Goal: Information Seeking & Learning: Learn about a topic

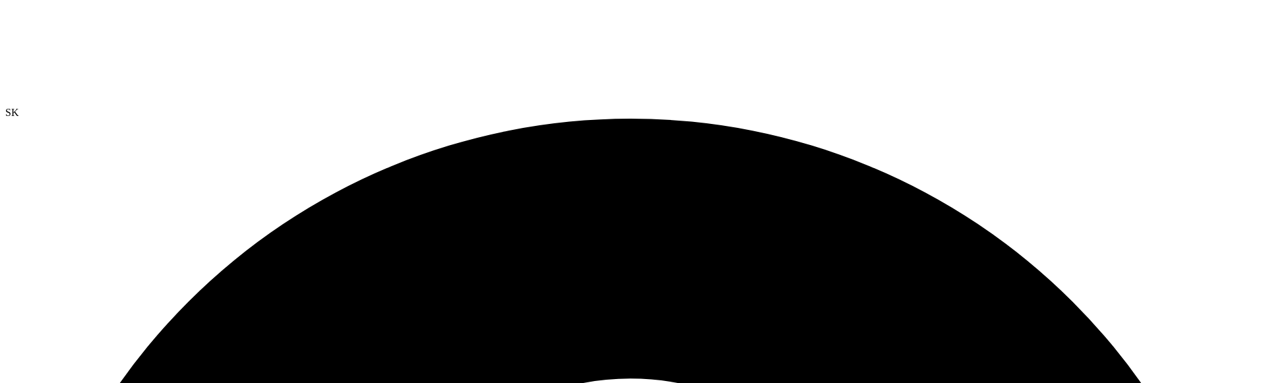
drag, startPoint x: 891, startPoint y: 382, endPoint x: 888, endPoint y: 391, distance: 9.6
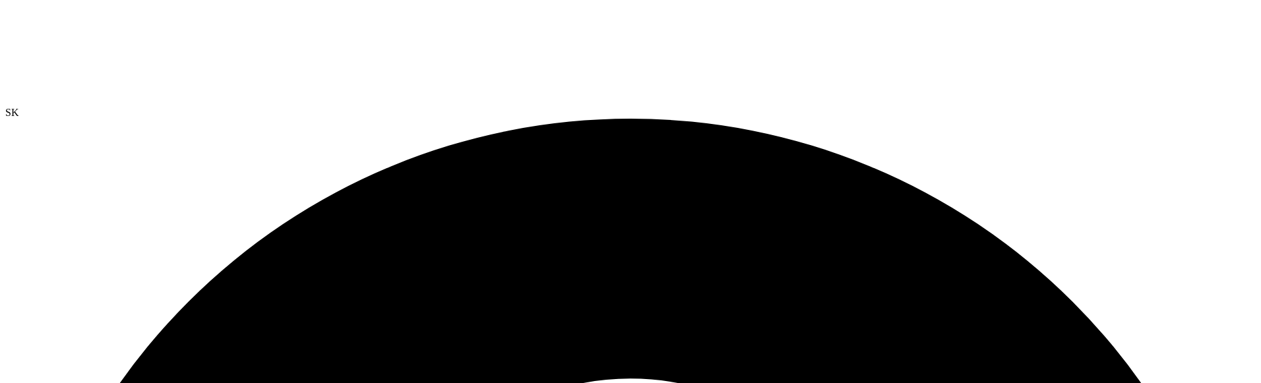
radio input "true"
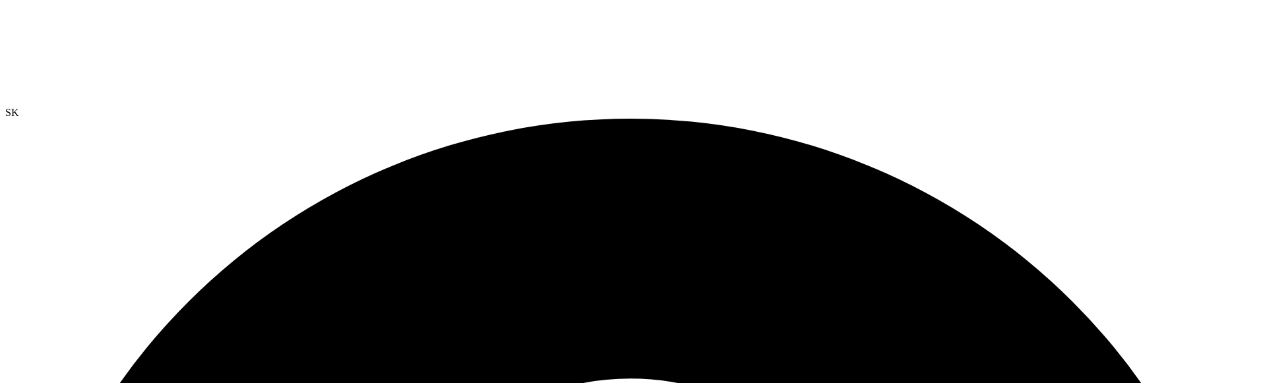
radio input "true"
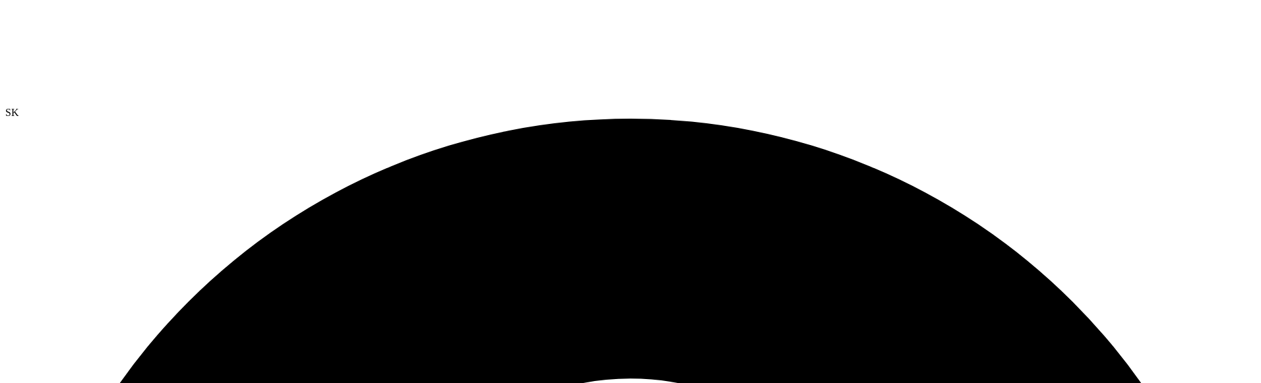
radio input "true"
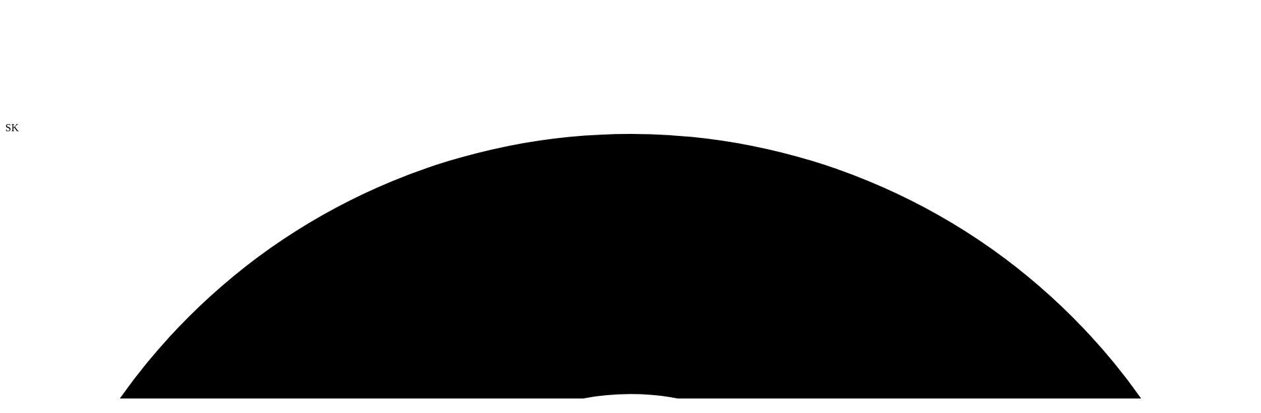
scroll to position [146, 0]
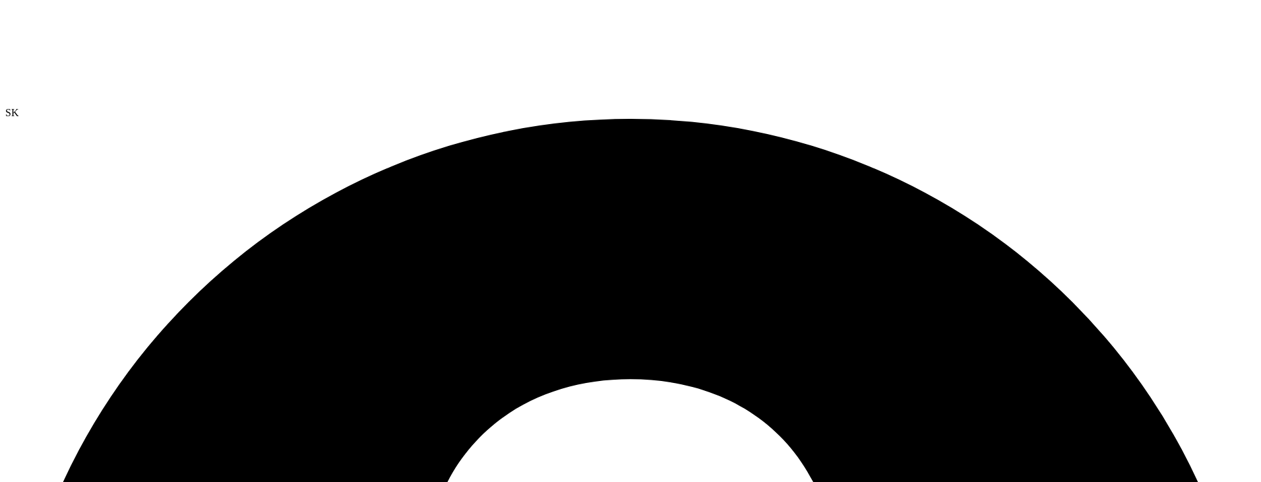
scroll to position [0, 0]
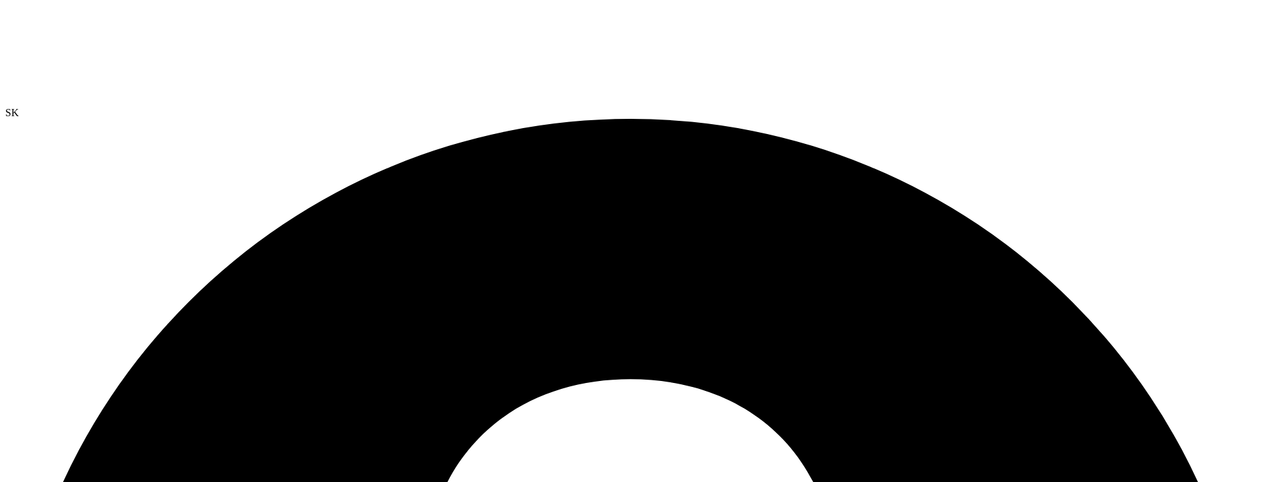
radio input "true"
drag, startPoint x: 280, startPoint y: 236, endPoint x: 511, endPoint y: 245, distance: 230.4
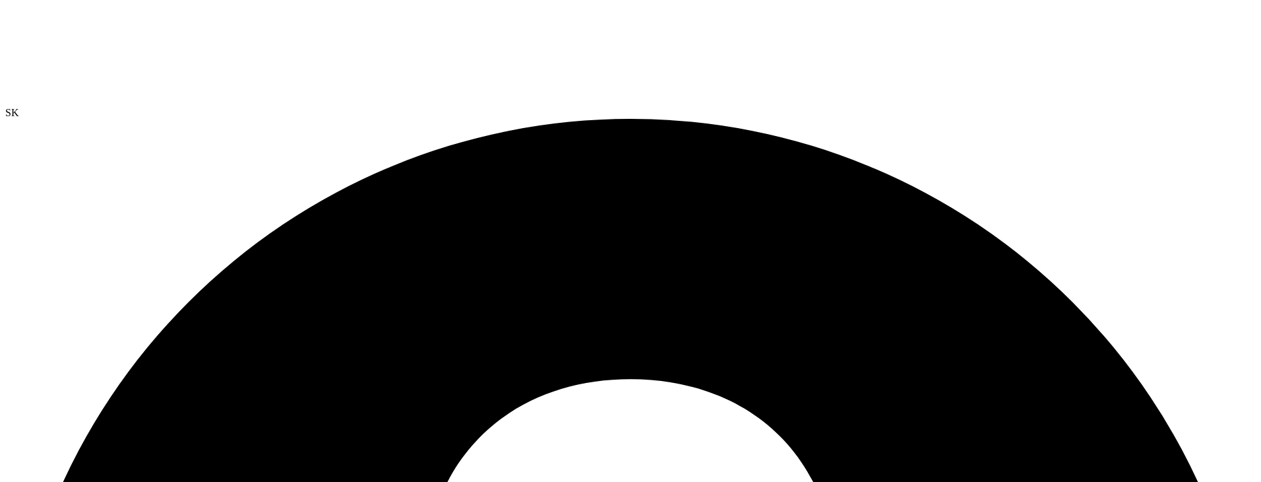
radio input "true"
drag, startPoint x: 537, startPoint y: 241, endPoint x: 429, endPoint y: 241, distance: 107.5
radio input "true"
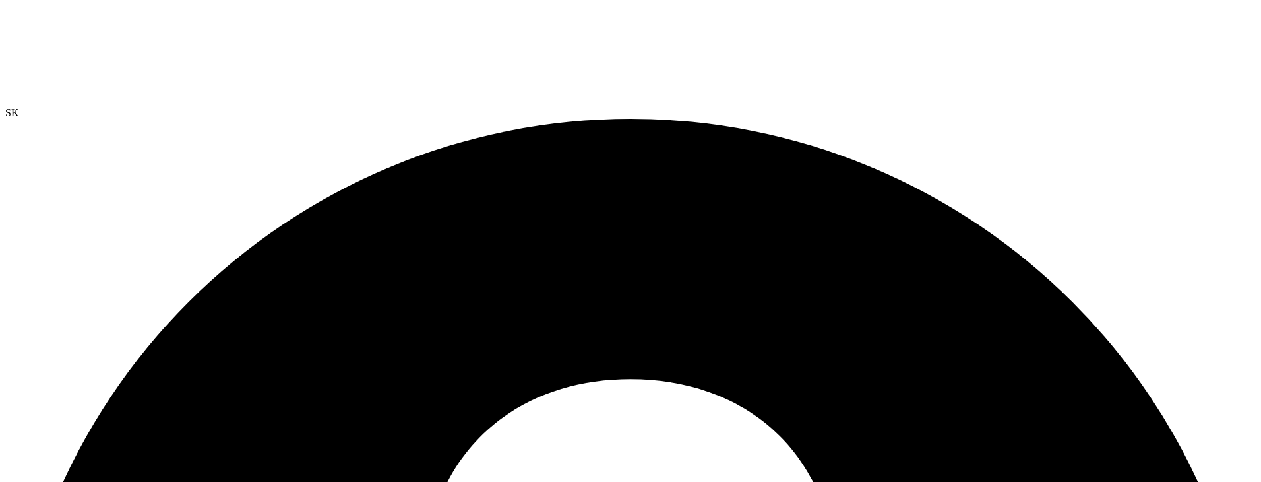
radio input "true"
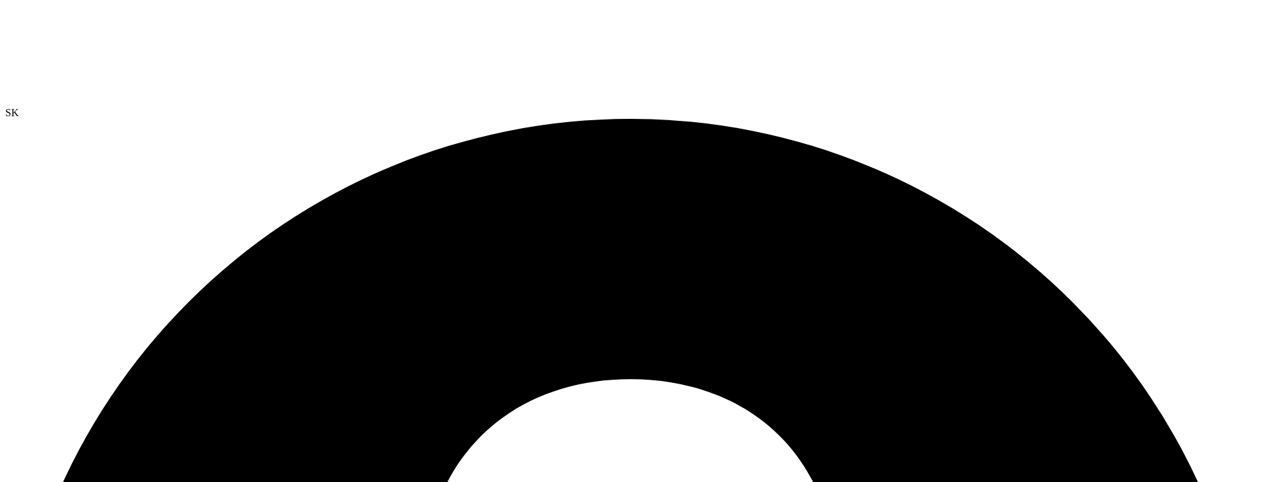
radio input "true"
drag, startPoint x: 519, startPoint y: 239, endPoint x: 507, endPoint y: 239, distance: 12.5
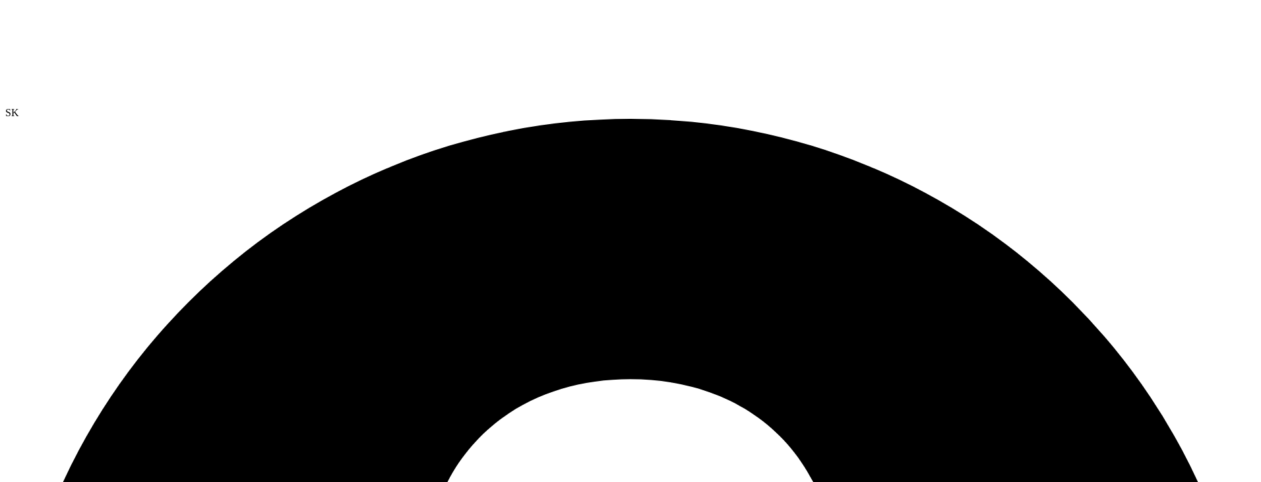
drag, startPoint x: 507, startPoint y: 239, endPoint x: 305, endPoint y: 239, distance: 201.2
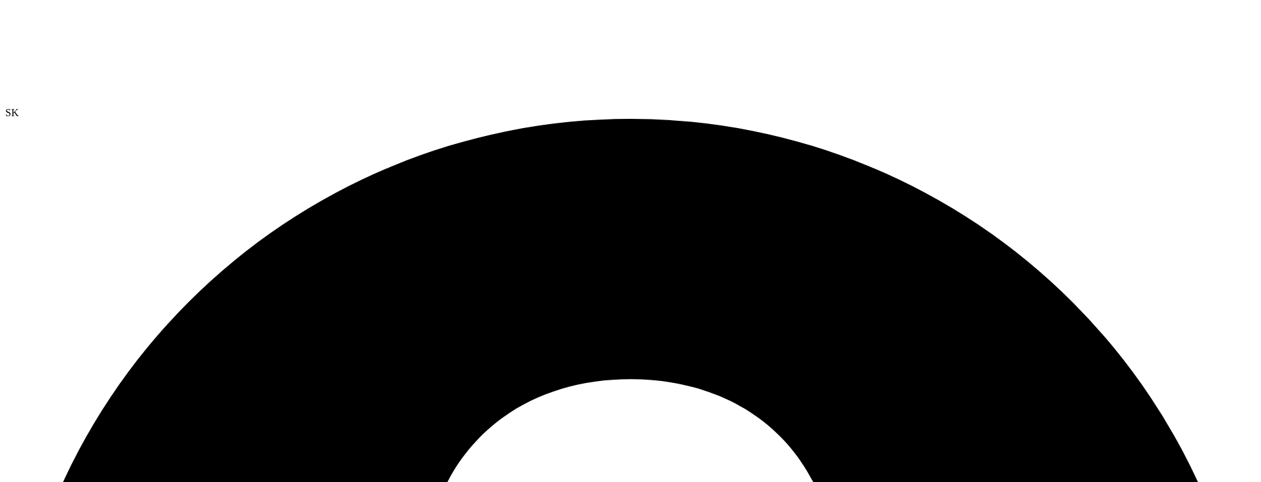
radio input "true"
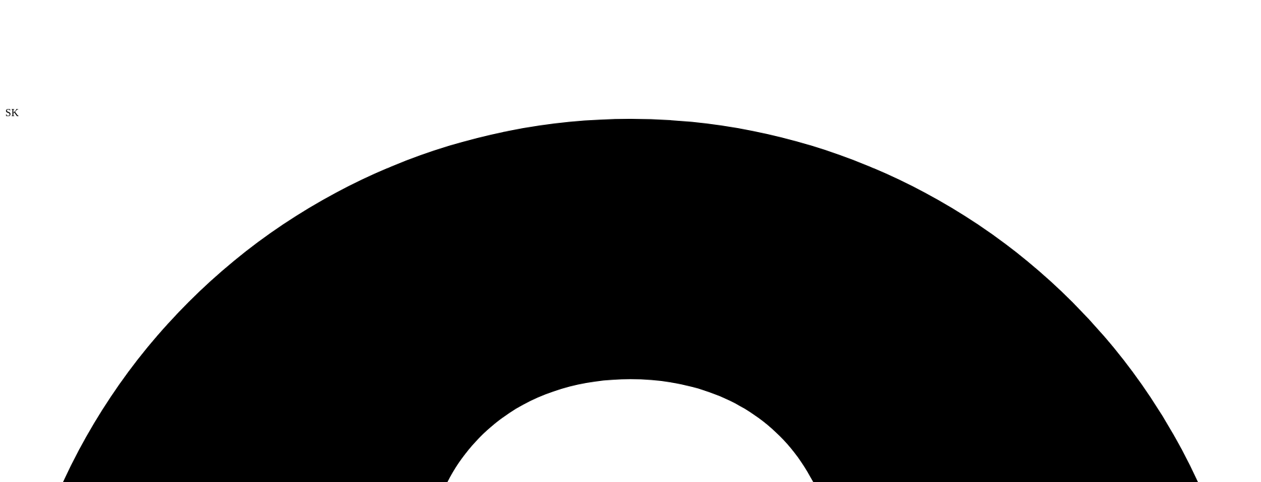
radio input "true"
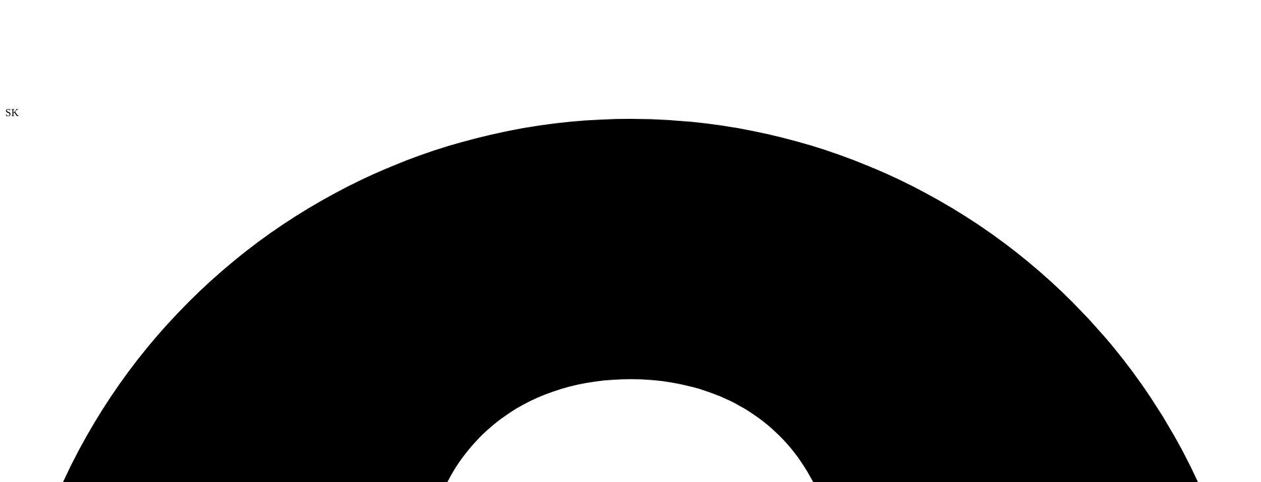
radio input "true"
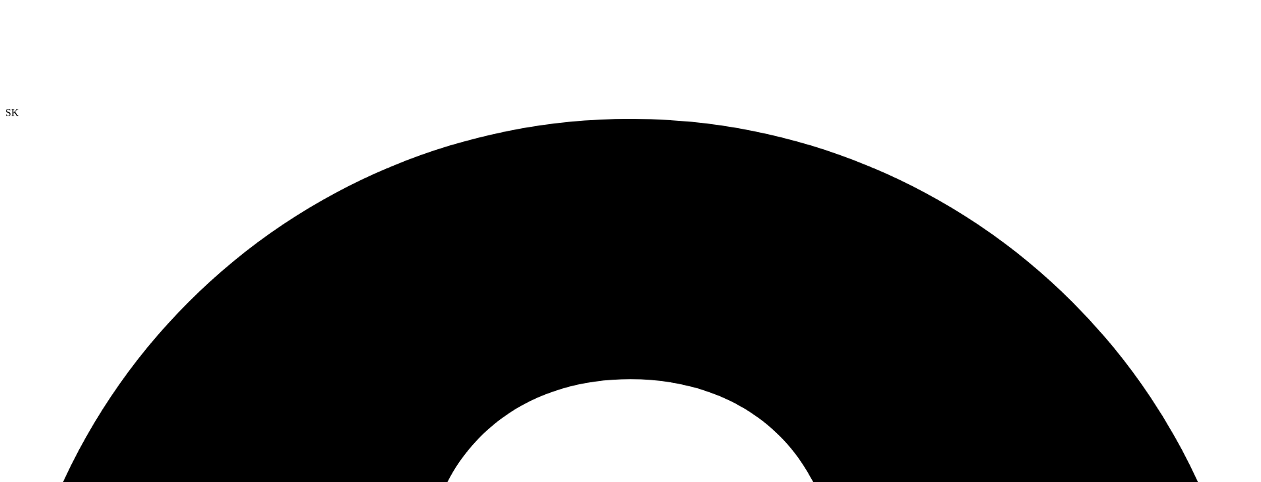
radio input "true"
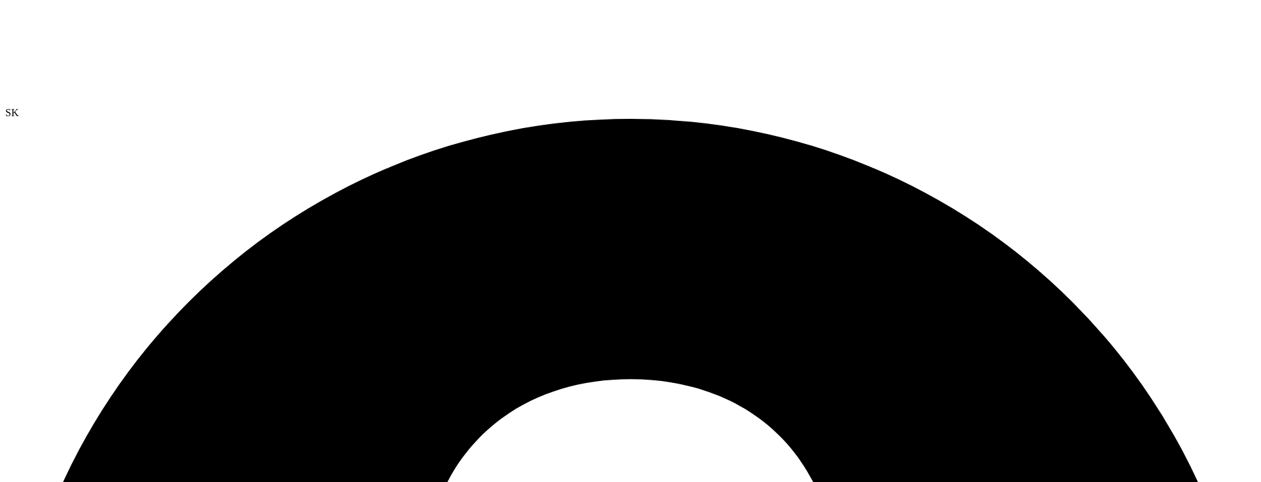
radio input "true"
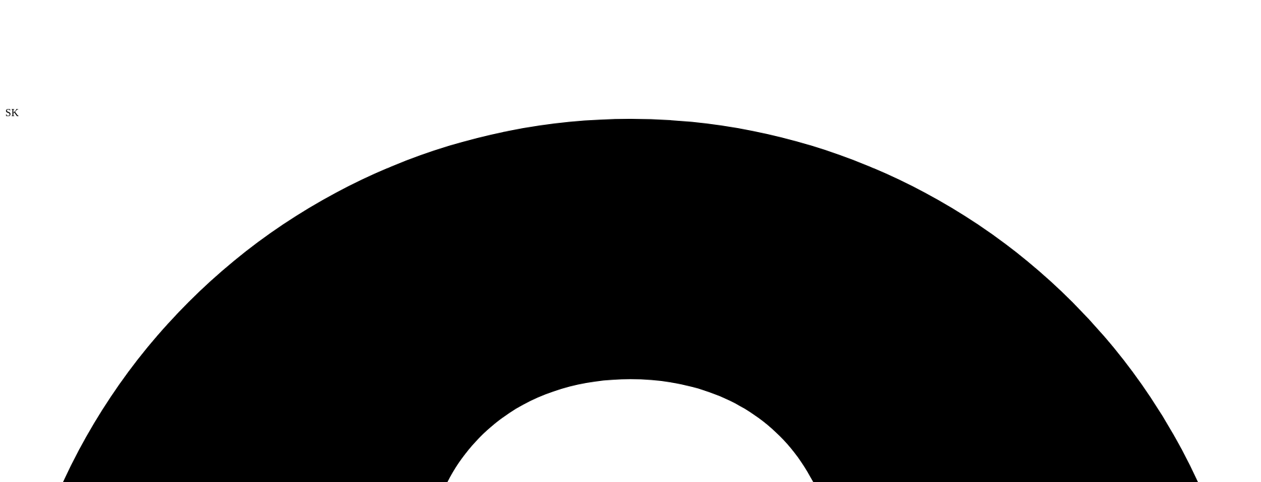
radio input "true"
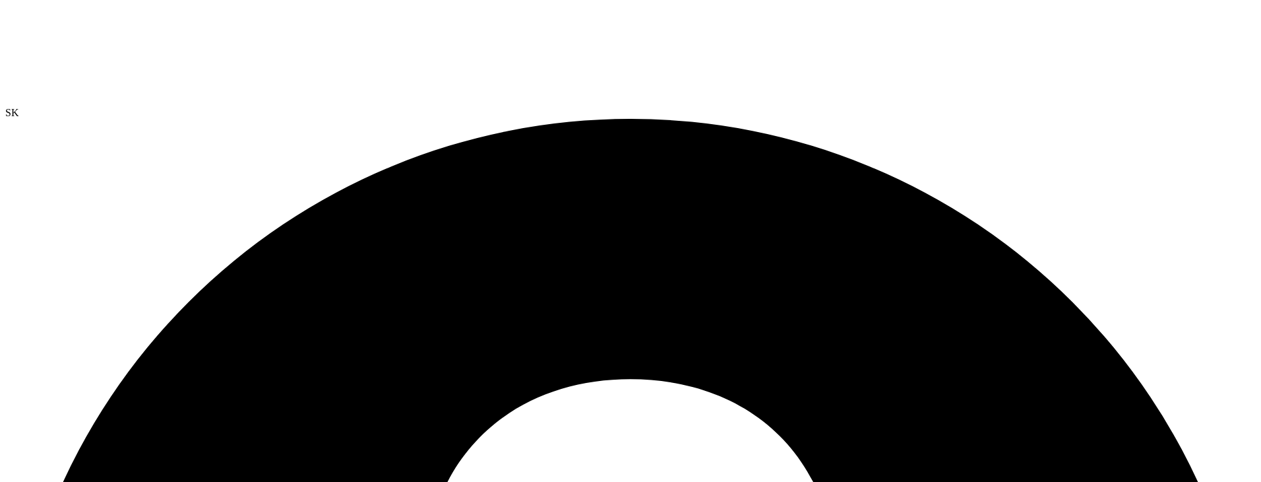
radio input "true"
radio input "false"
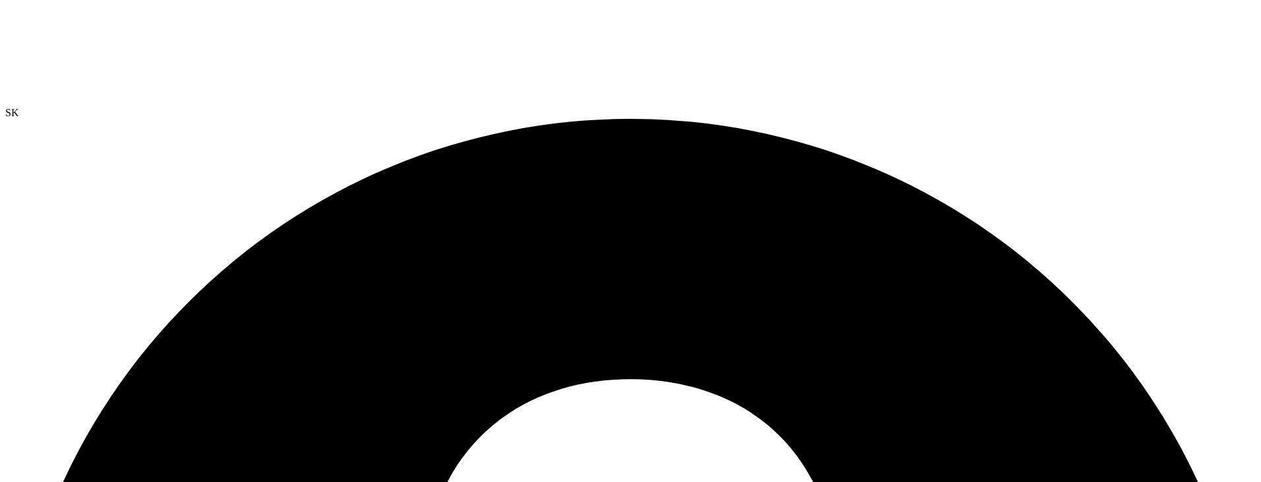
drag, startPoint x: 320, startPoint y: 98, endPoint x: 391, endPoint y: 100, distance: 70.6
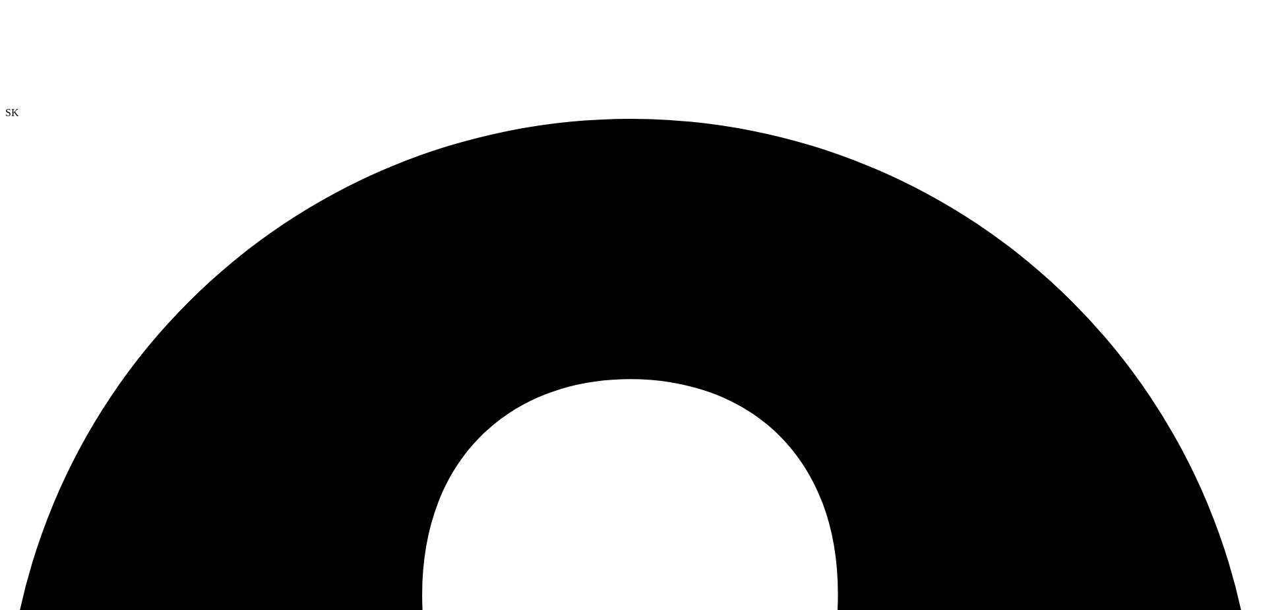
radio input "true"
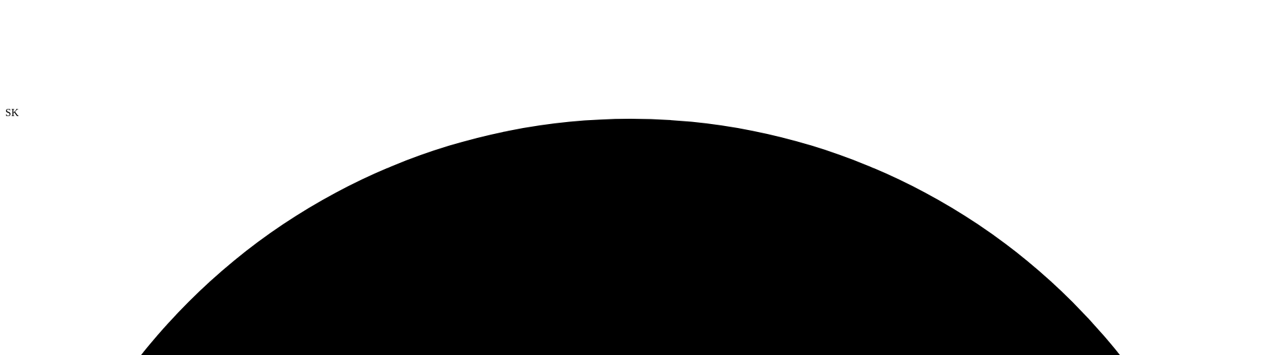
radio input "true"
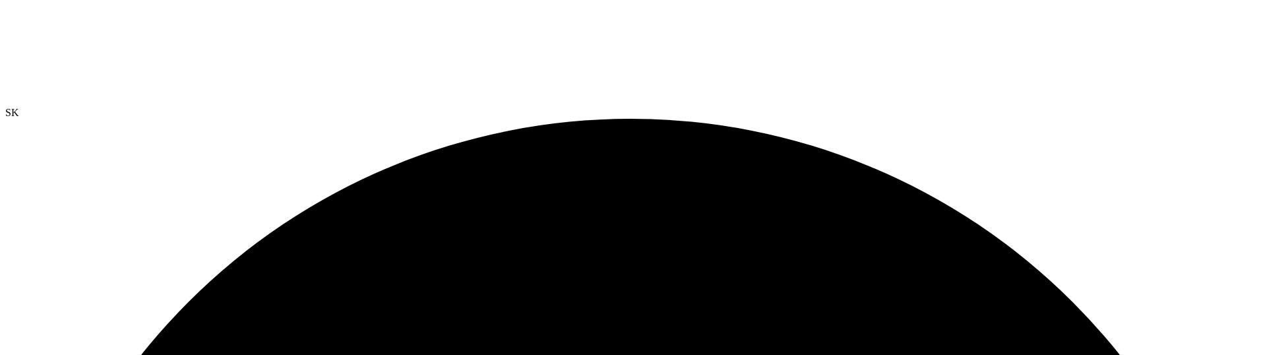
radio input "true"
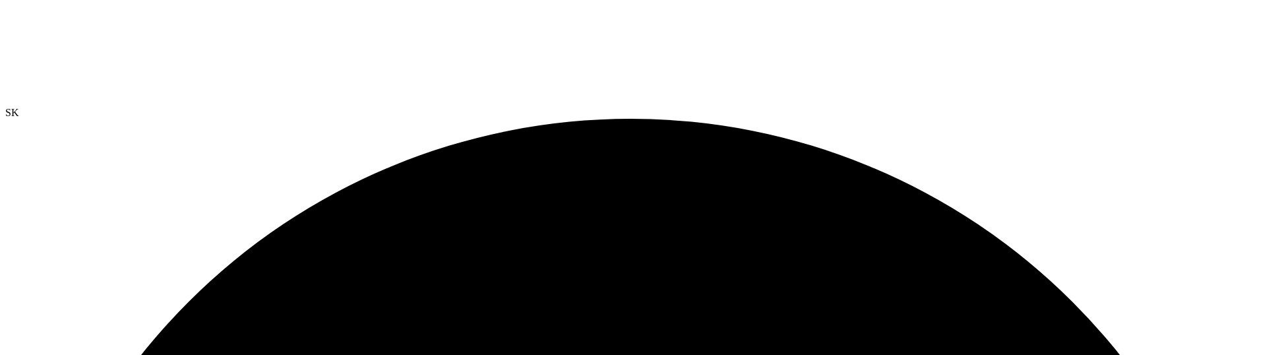
radio input "true"
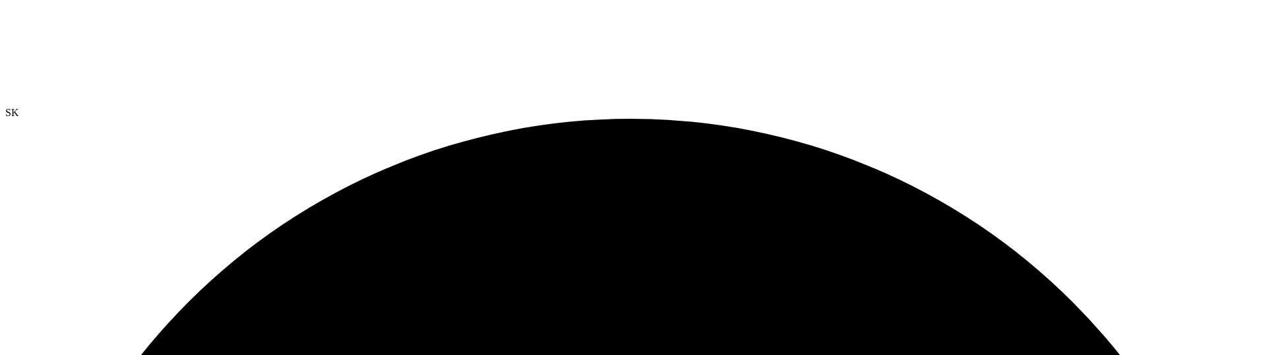
radio input "true"
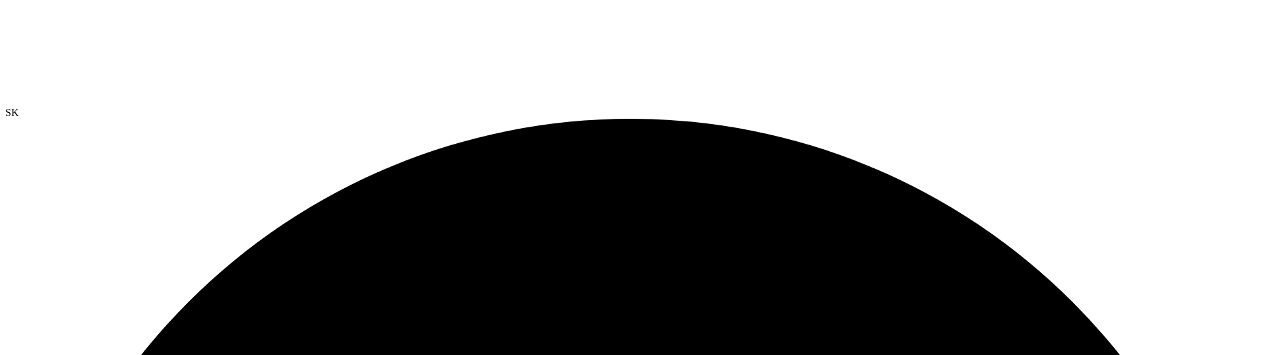
radio input "true"
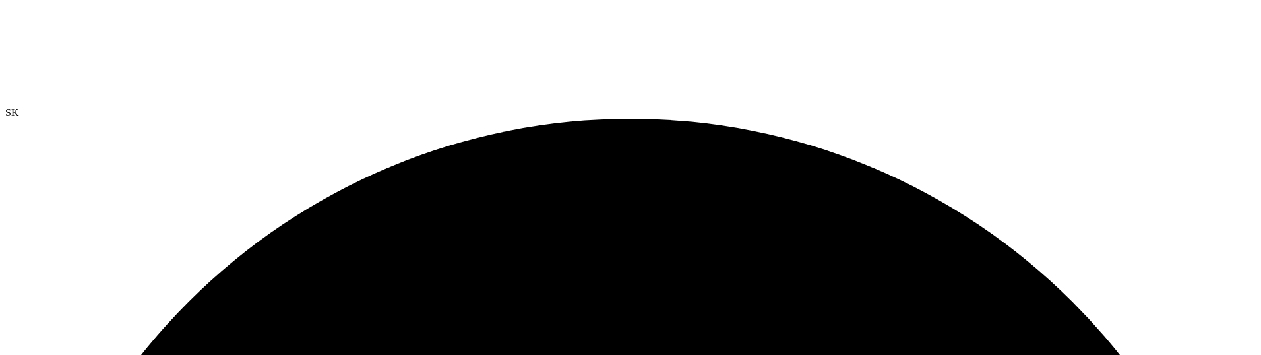
radio input "true"
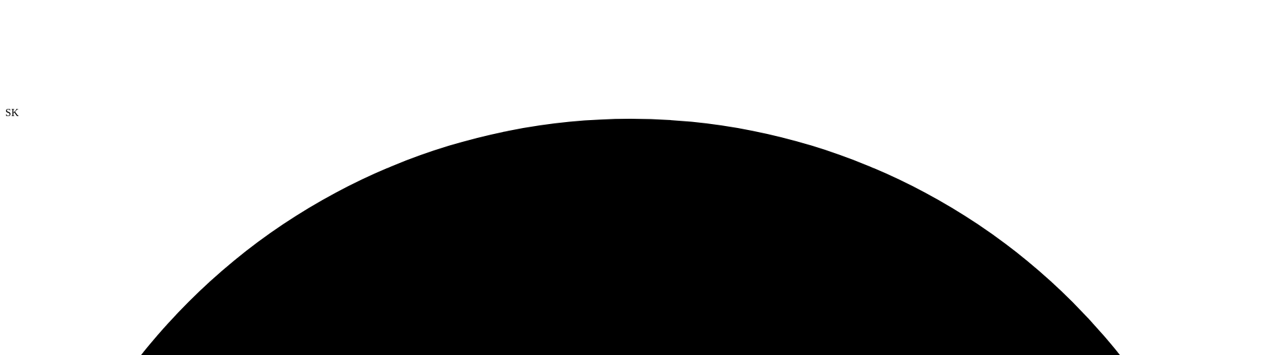
radio input "true"
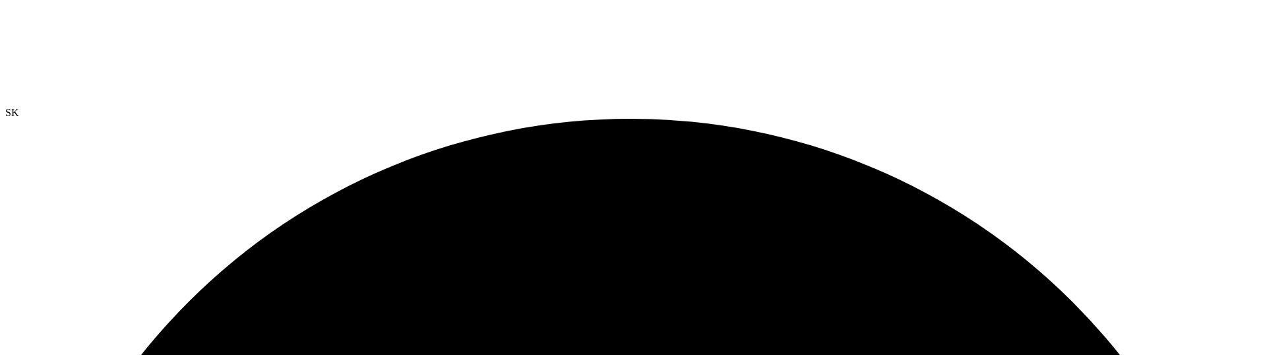
radio input "false"
drag, startPoint x: 215, startPoint y: 343, endPoint x: 313, endPoint y: 50, distance: 308.7
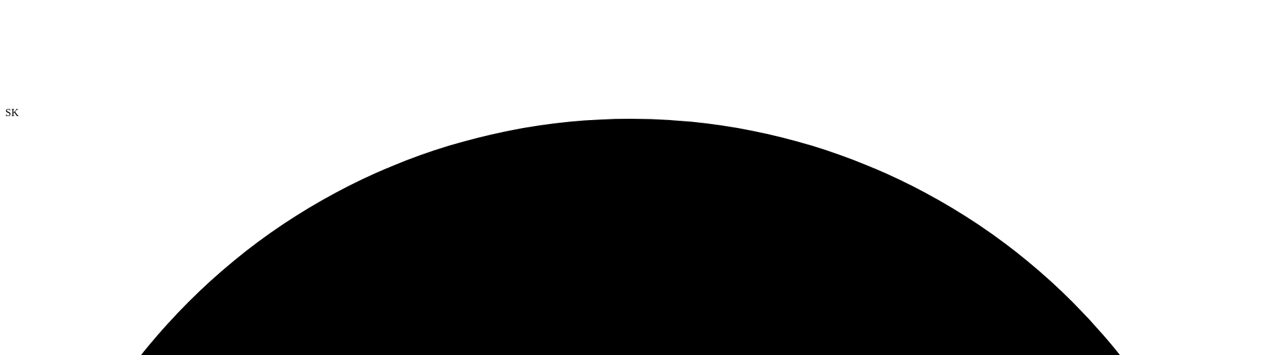
scroll to position [338, 0]
drag, startPoint x: 191, startPoint y: 42, endPoint x: 232, endPoint y: 46, distance: 41.7
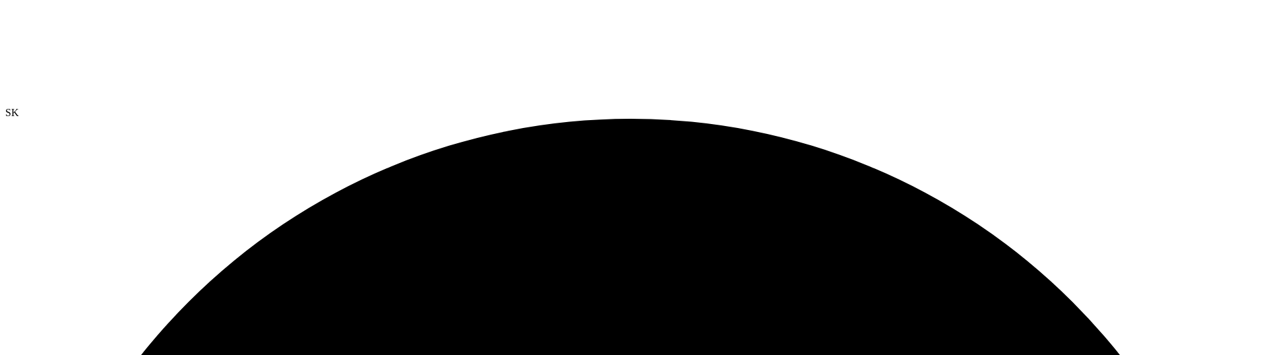
drag, startPoint x: 410, startPoint y: 51, endPoint x: 298, endPoint y: 49, distance: 112.8
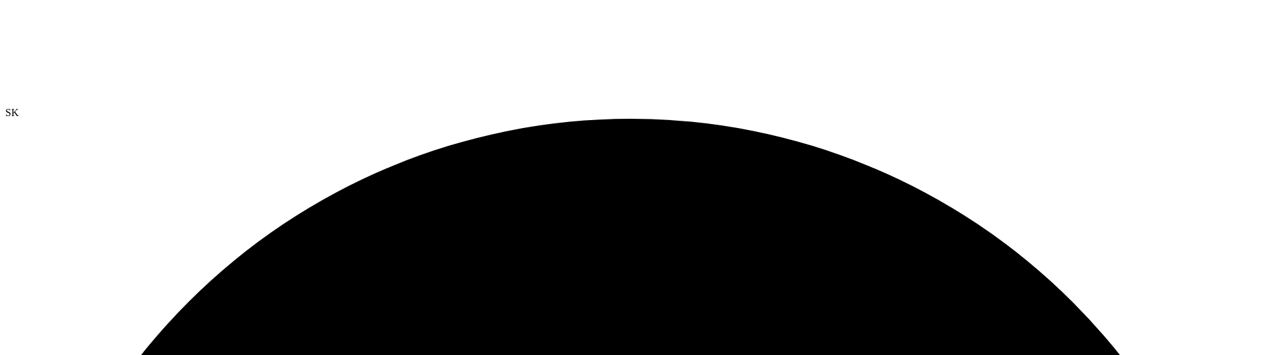
drag, startPoint x: 172, startPoint y: 49, endPoint x: 114, endPoint y: 49, distance: 58.1
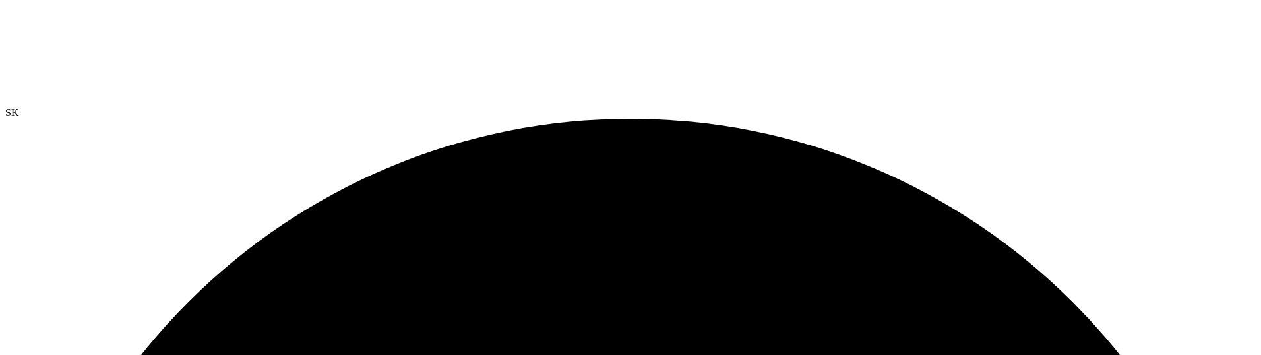
drag, startPoint x: 248, startPoint y: 50, endPoint x: 284, endPoint y: 51, distance: 35.6
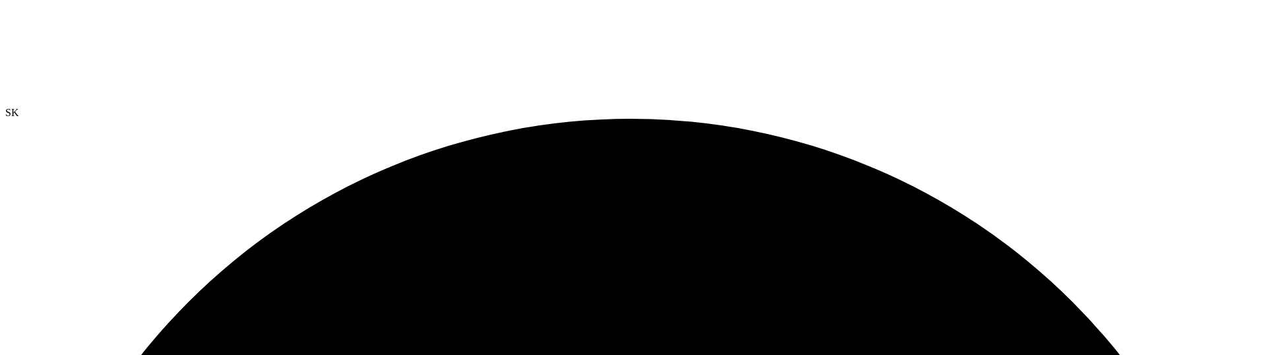
radio input "true"
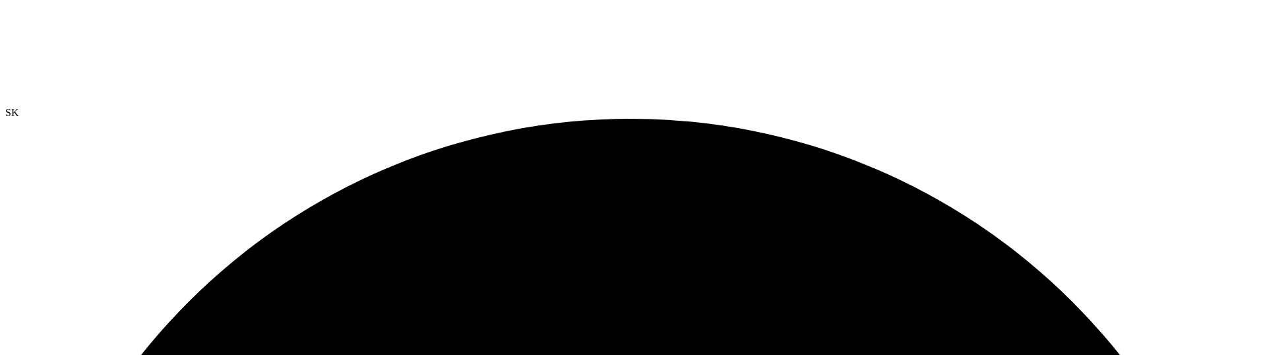
radio input "true"
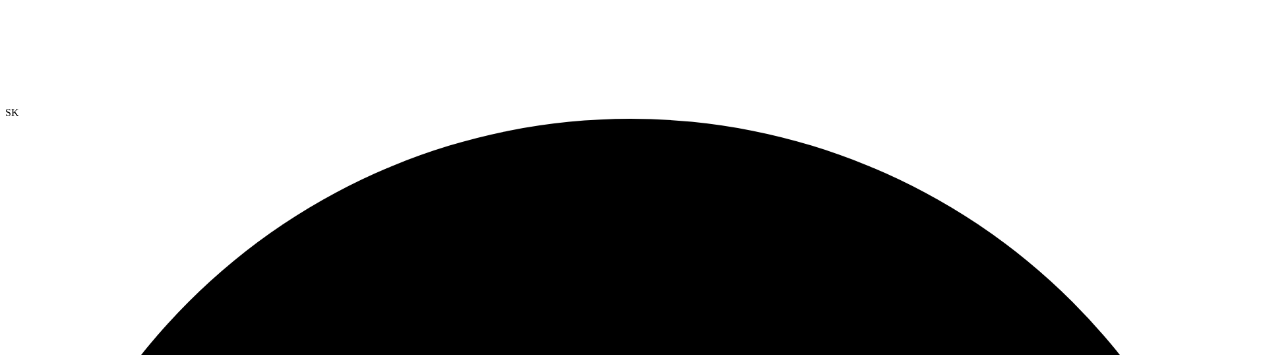
radio input "true"
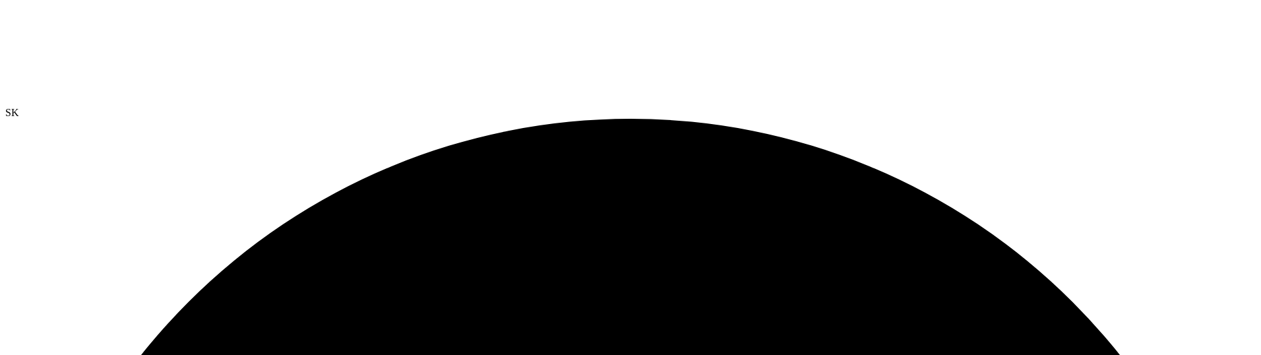
radio input "true"
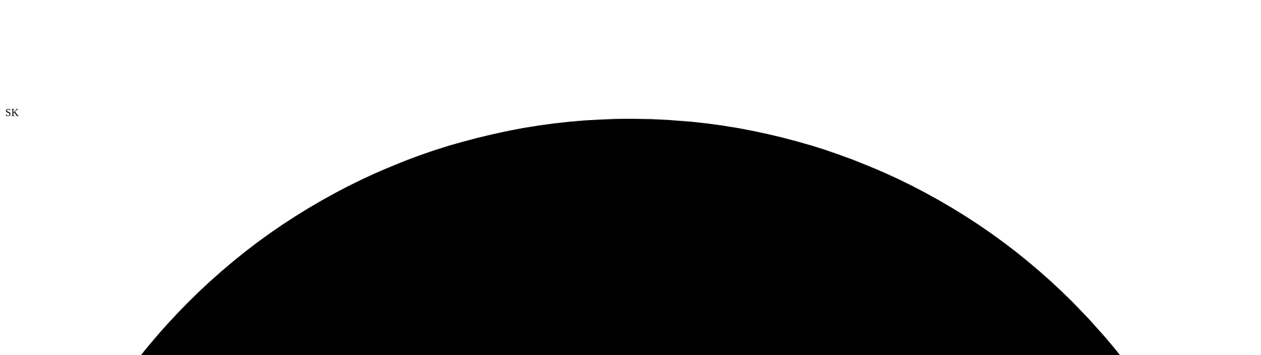
radio input "true"
radio input "false"
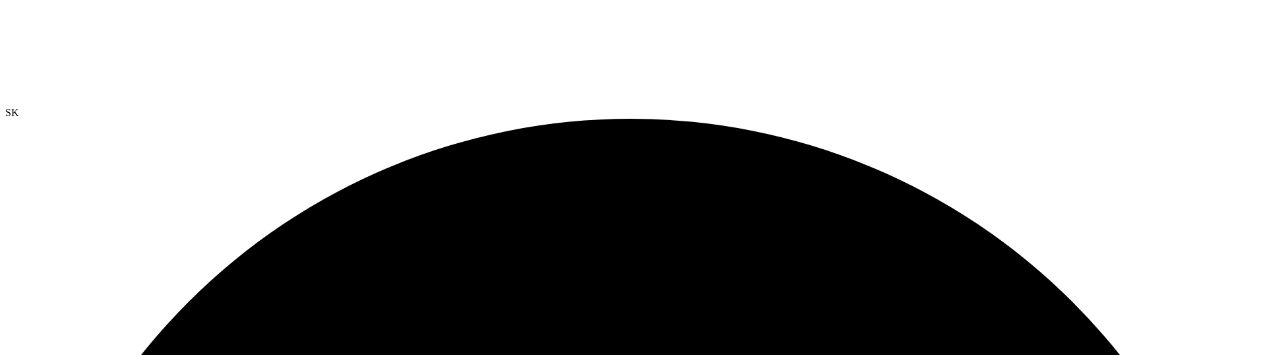
scroll to position [0, 0]
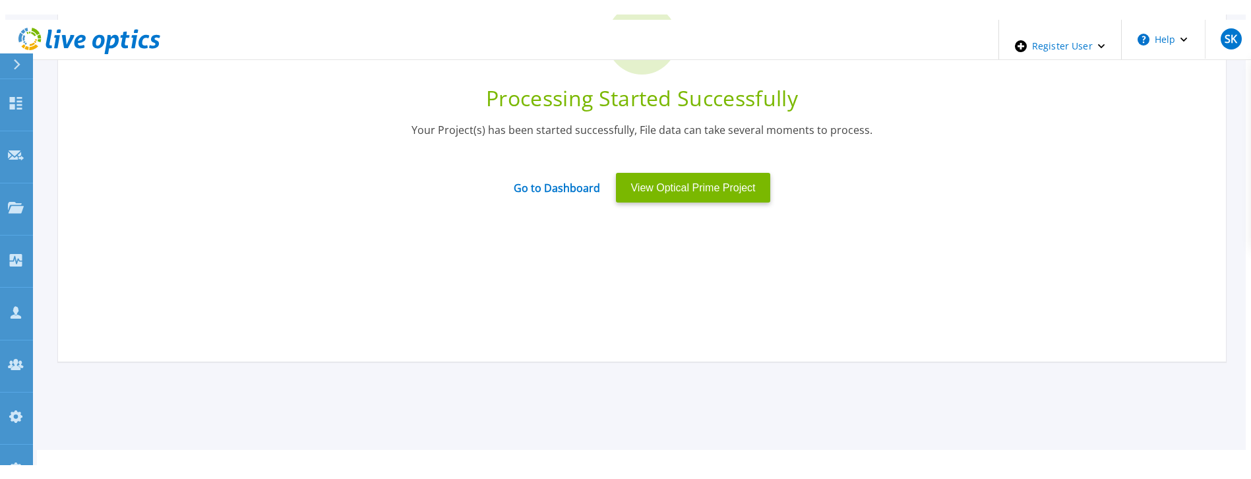
scroll to position [148, 0]
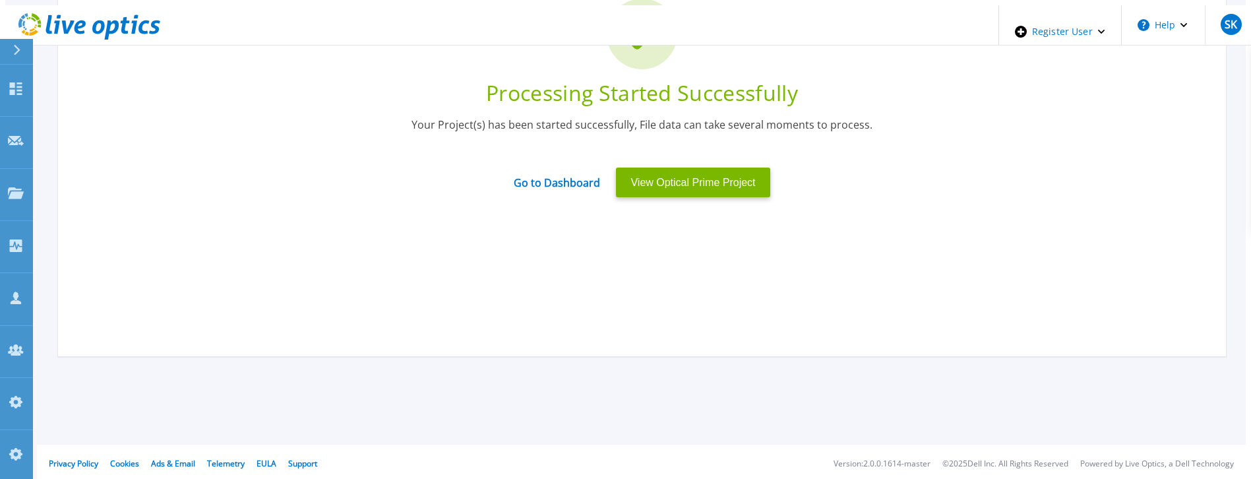
click at [555, 191] on div "Go to Dashboard" at bounding box center [557, 183] width 102 height 30
click at [557, 173] on link "Go to Dashboard" at bounding box center [557, 179] width 86 height 26
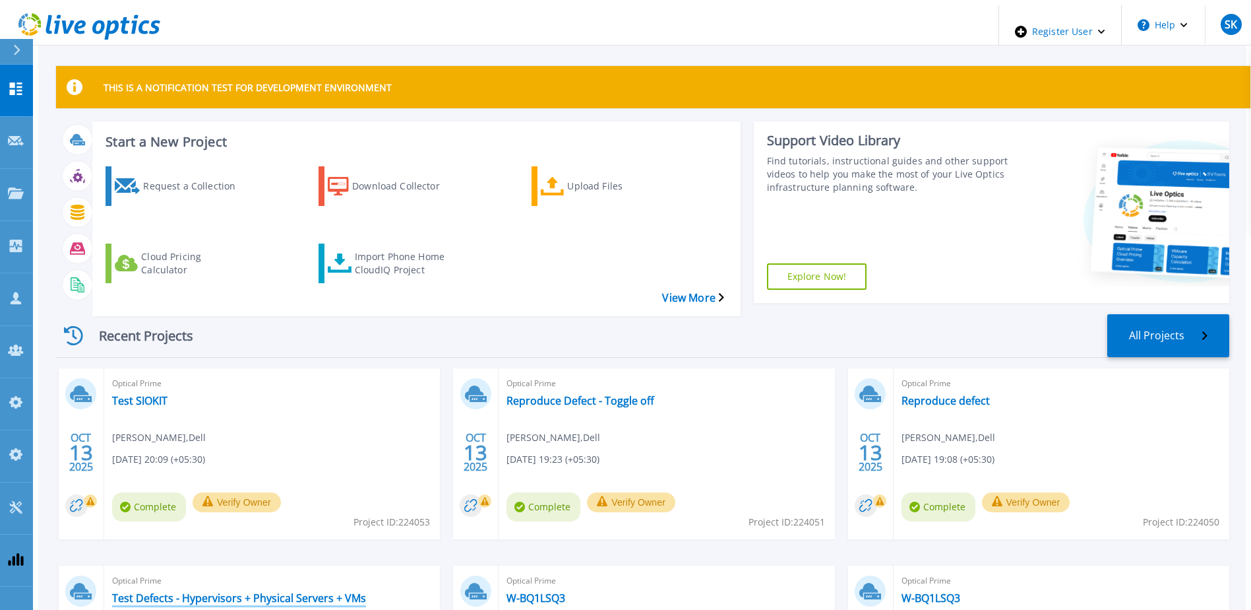
click at [281, 591] on link "Test Defects - Hypervisors + Physical Servers + VMs" at bounding box center [239, 597] width 254 height 13
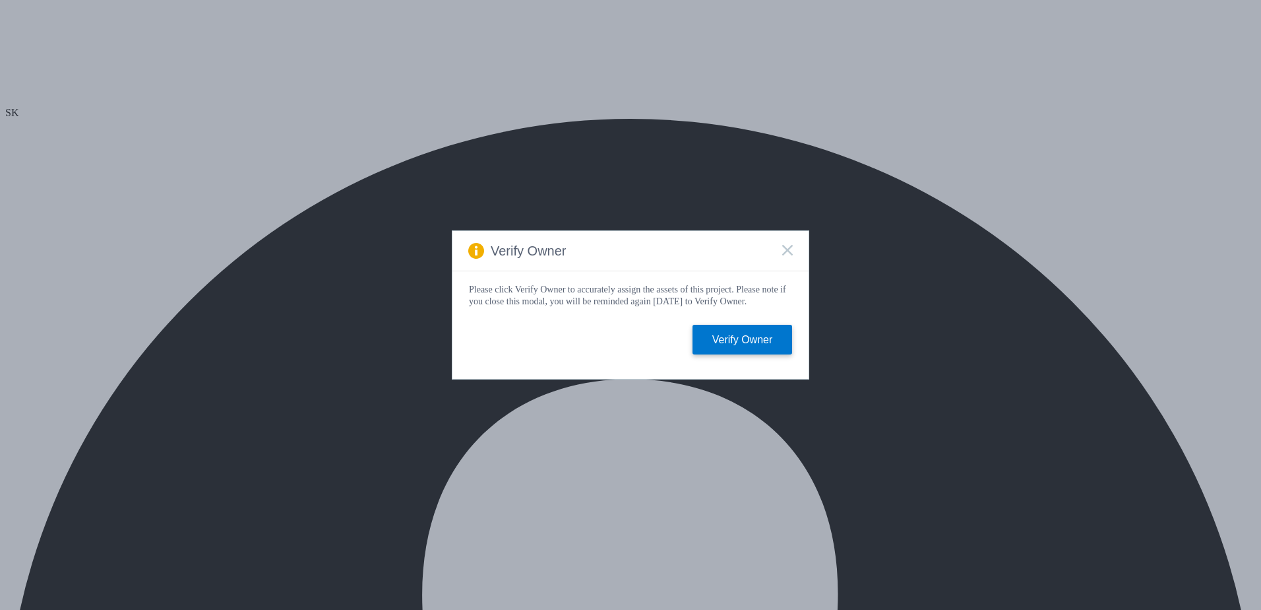
click at [786, 245] on rect at bounding box center [787, 249] width 11 height 11
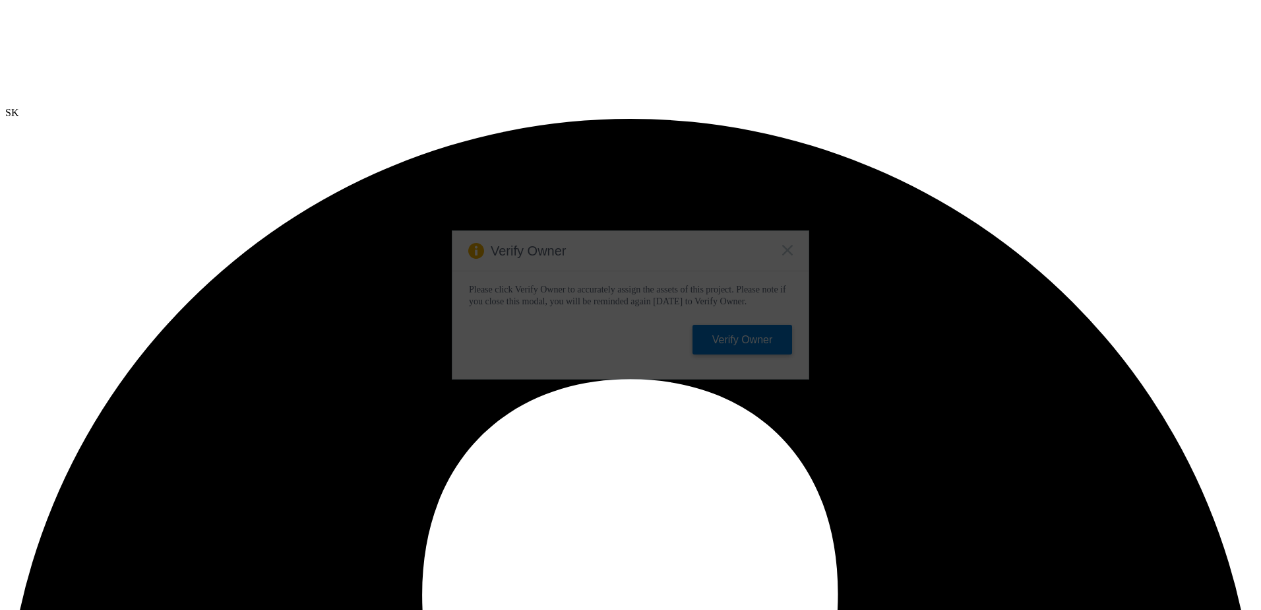
select select "USD"
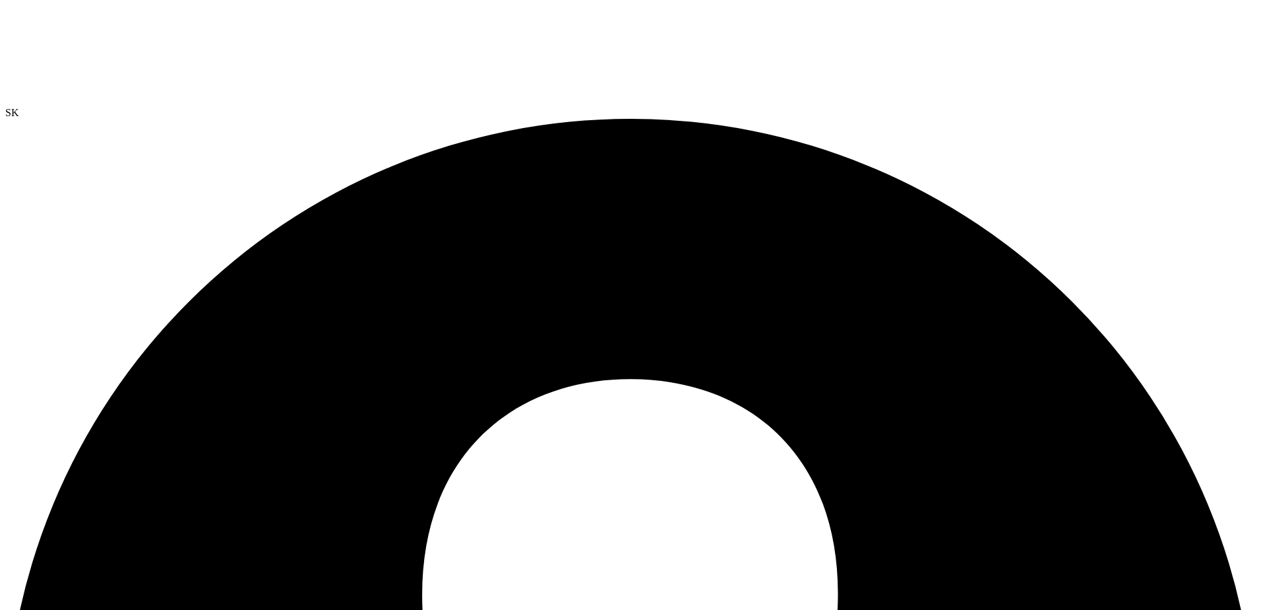
drag, startPoint x: 450, startPoint y: 153, endPoint x: 658, endPoint y: 153, distance: 208.5
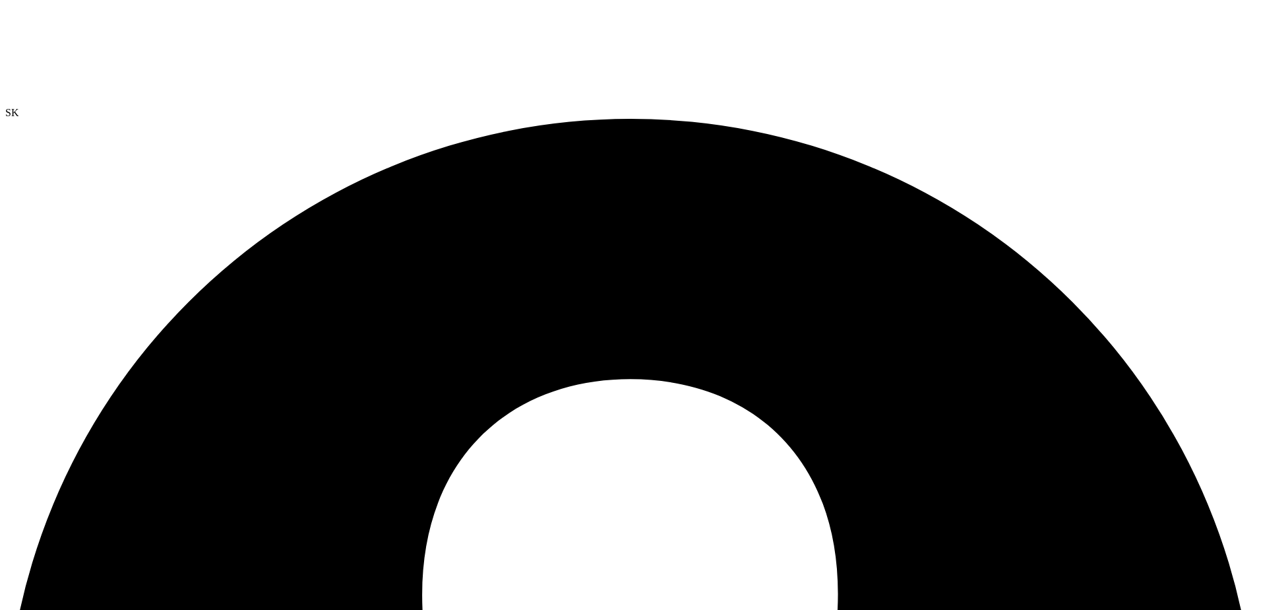
radio input "true"
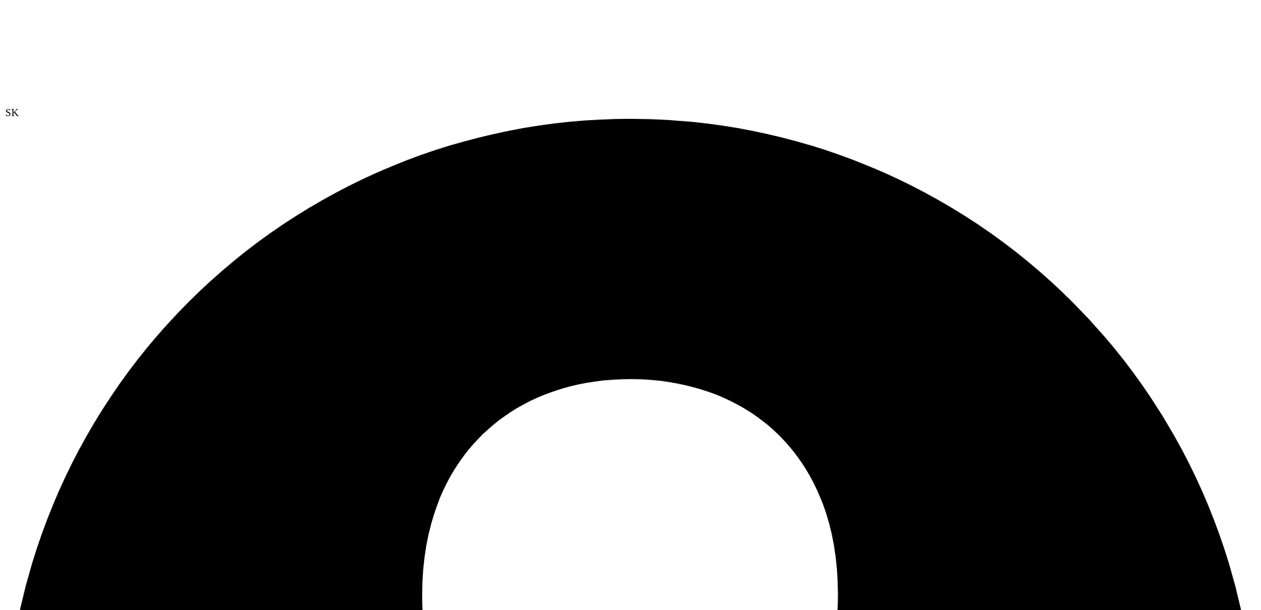
radio input "true"
drag, startPoint x: 294, startPoint y: 275, endPoint x: 439, endPoint y: 275, distance: 144.5
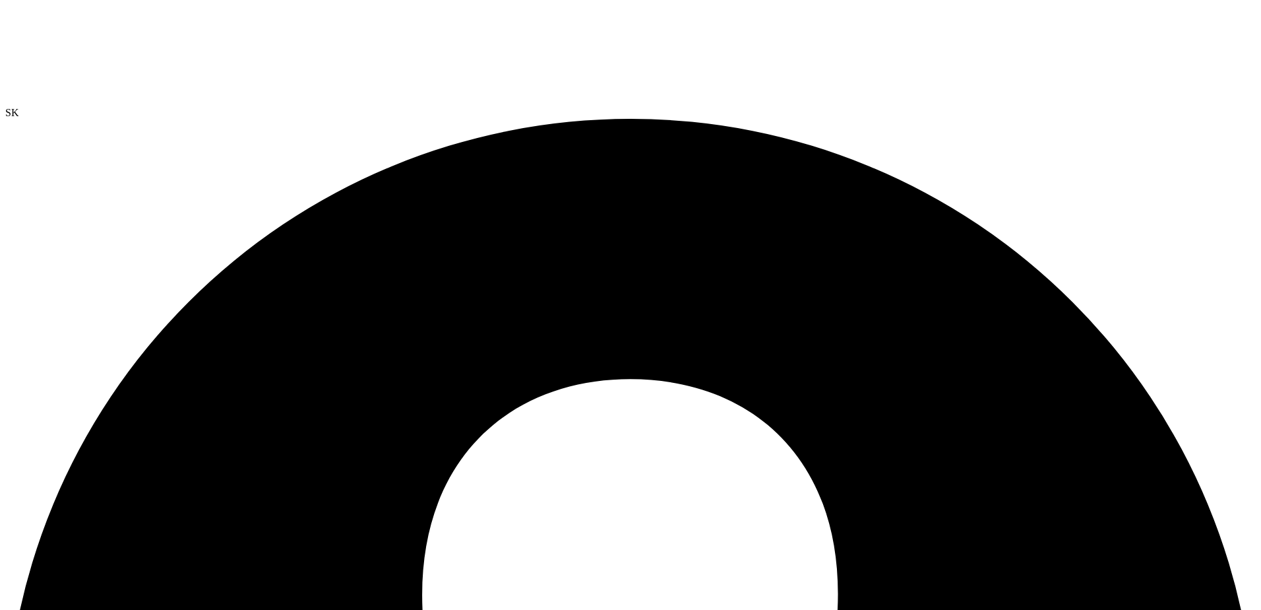
radio input "true"
radio input "false"
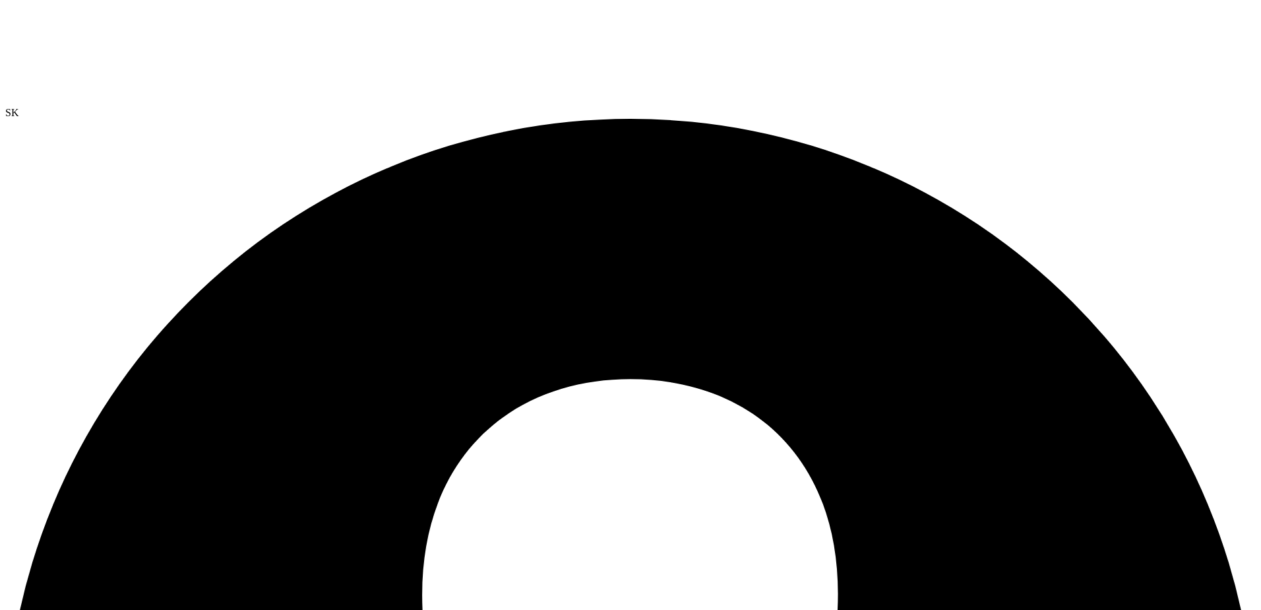
radio input "true"
radio input "false"
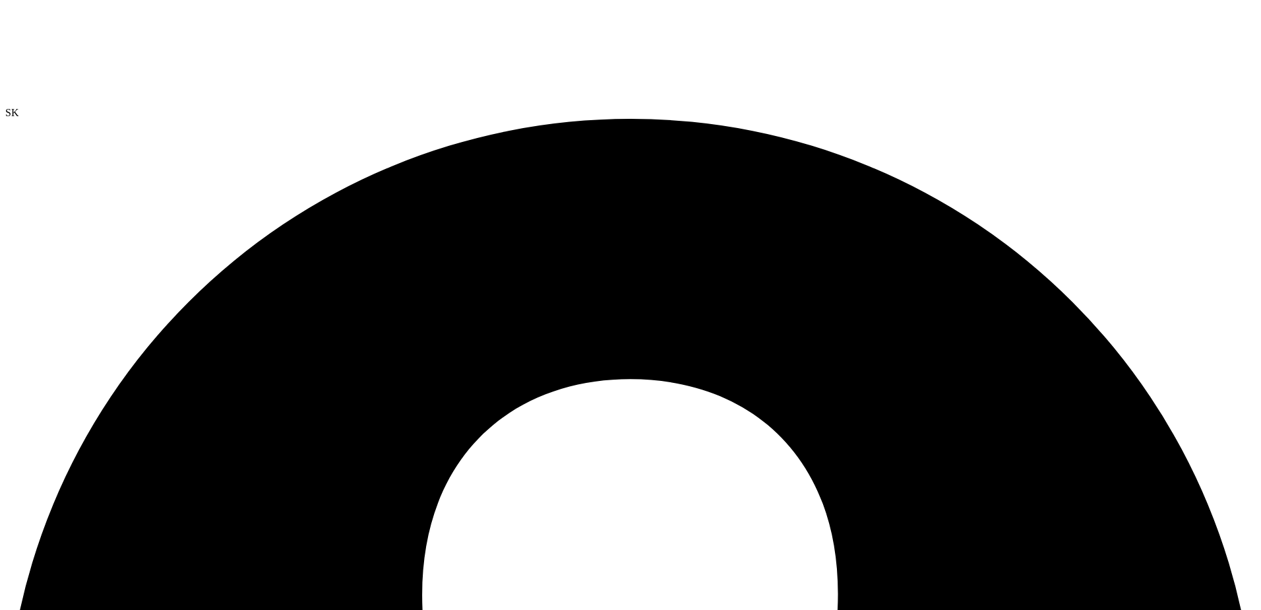
radio input "true"
radio input "false"
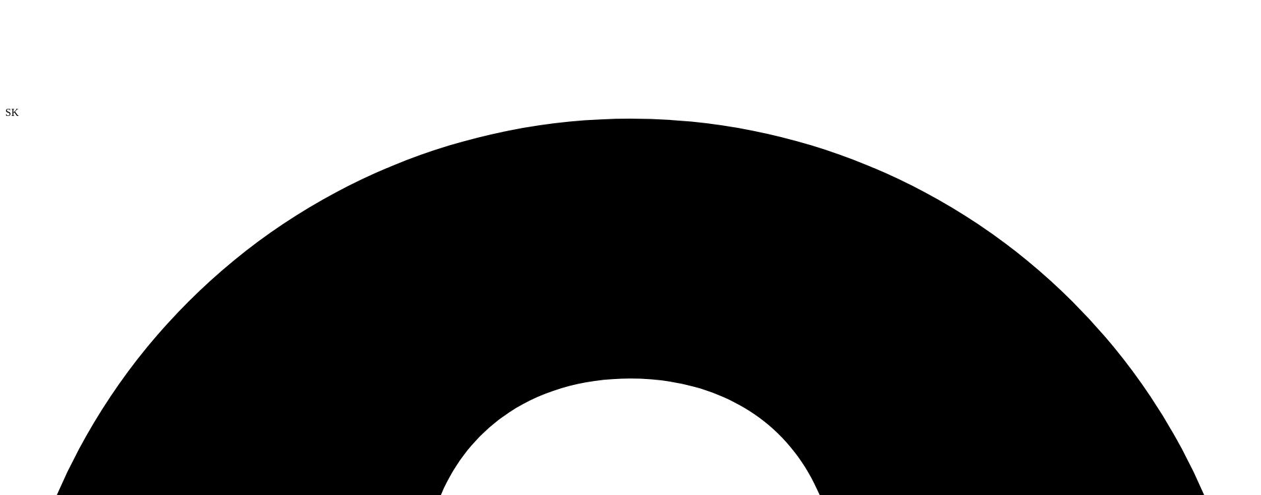
radio input "true"
radio input "false"
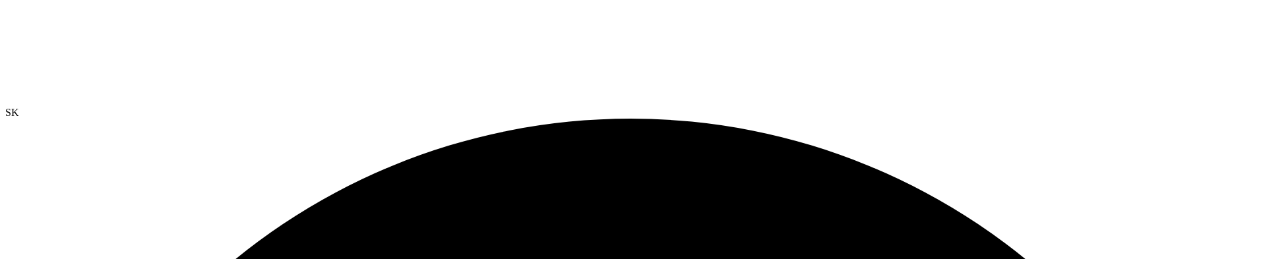
scroll to position [198, 0]
radio input "true"
radio input "false"
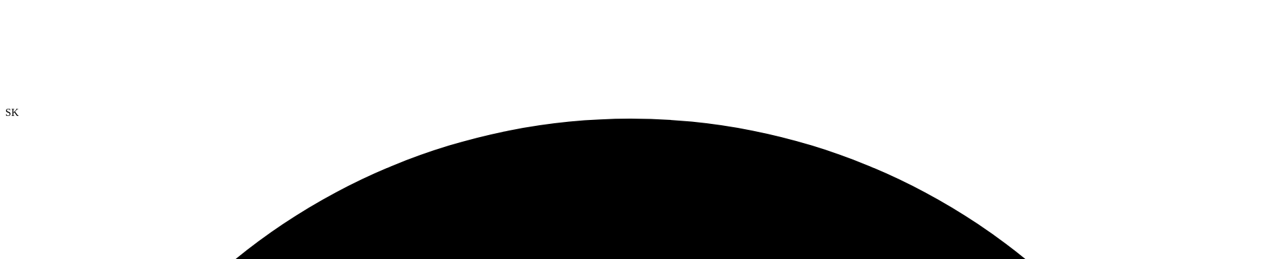
scroll to position [0, 0]
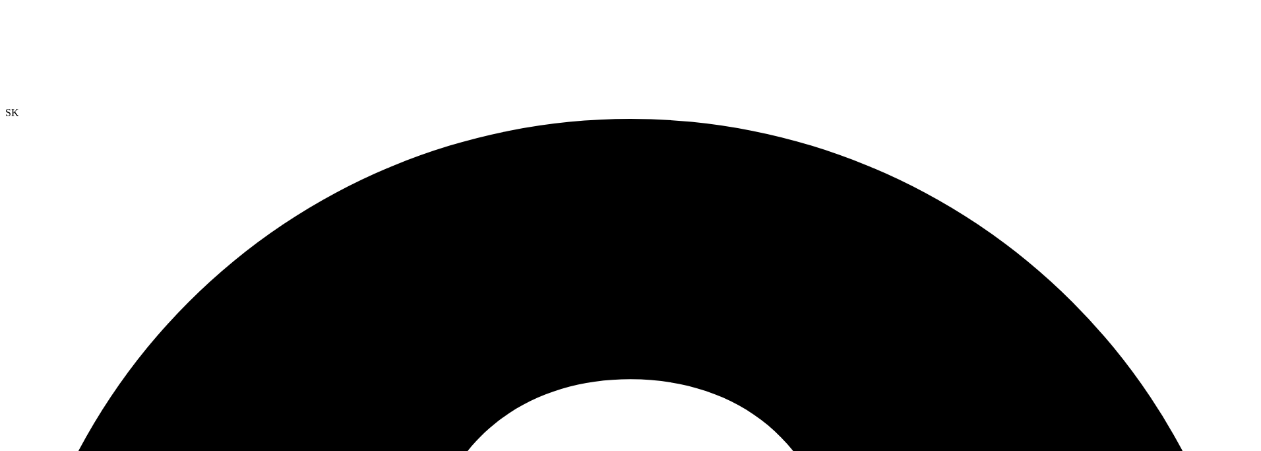
drag, startPoint x: 158, startPoint y: 90, endPoint x: 95, endPoint y: 90, distance: 62.7
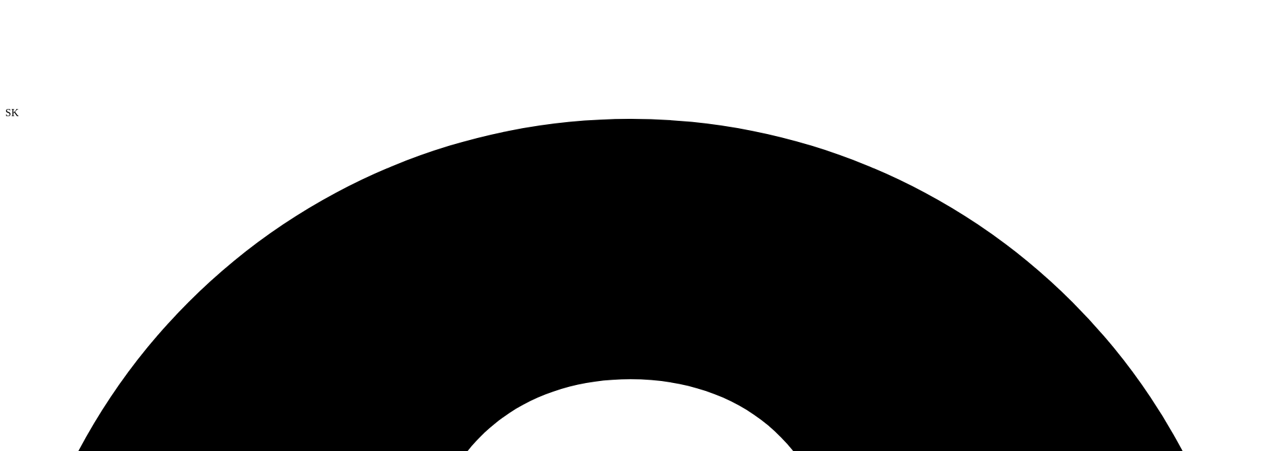
radio input "true"
radio input "false"
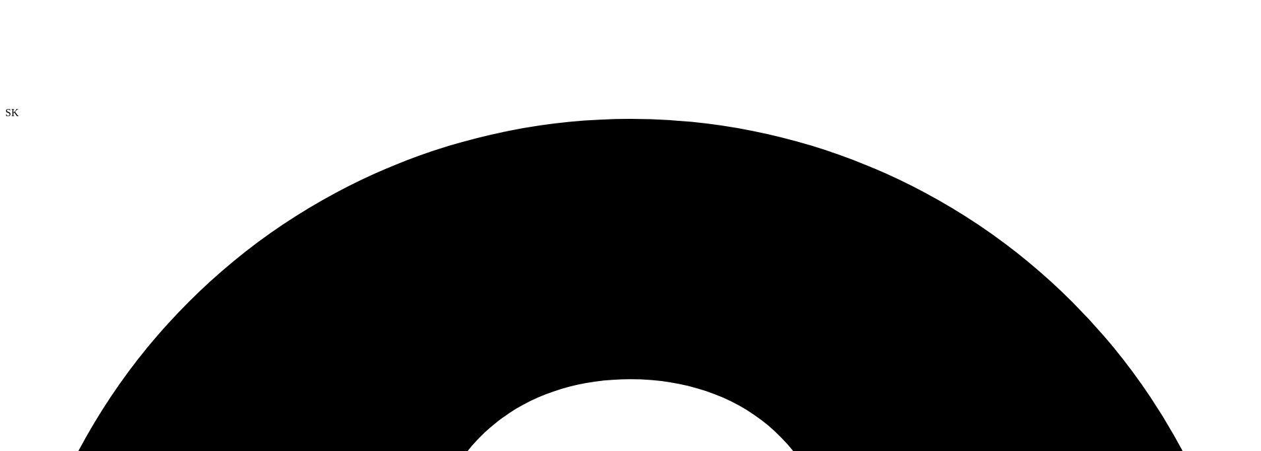
radio input "true"
radio input "false"
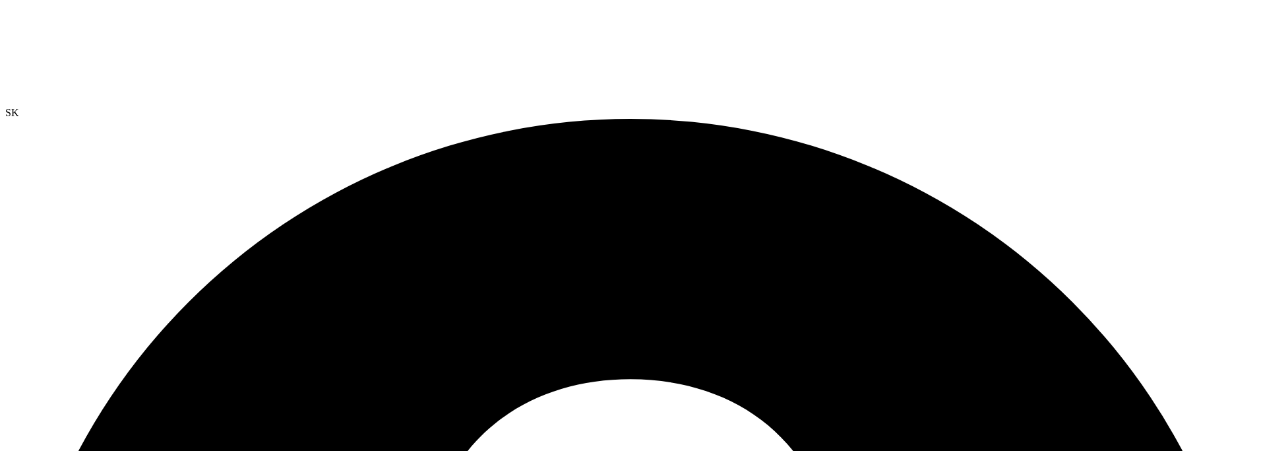
scroll to position [125, 0]
radio input "true"
radio input "false"
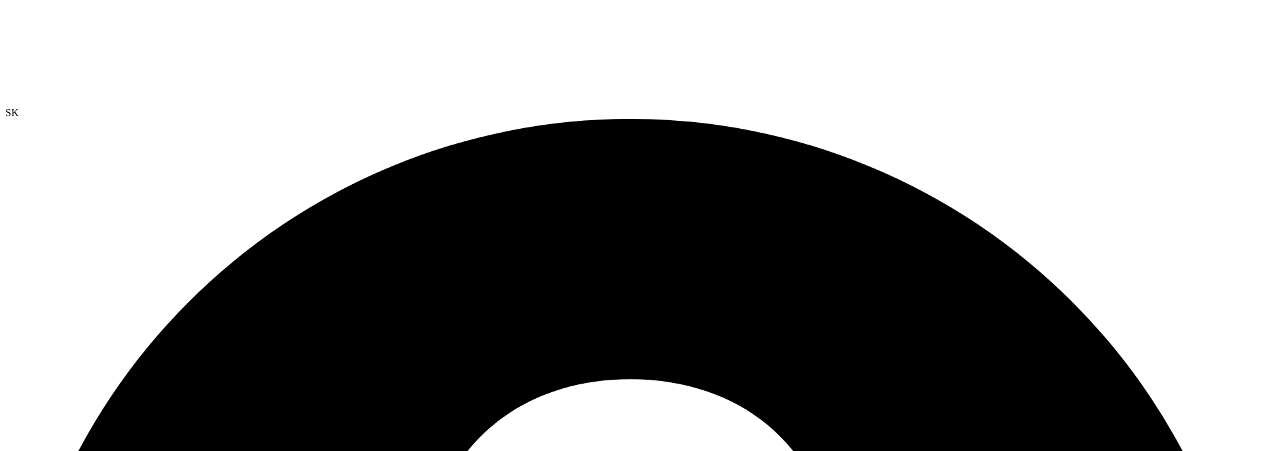
scroll to position [0, 0]
radio input "true"
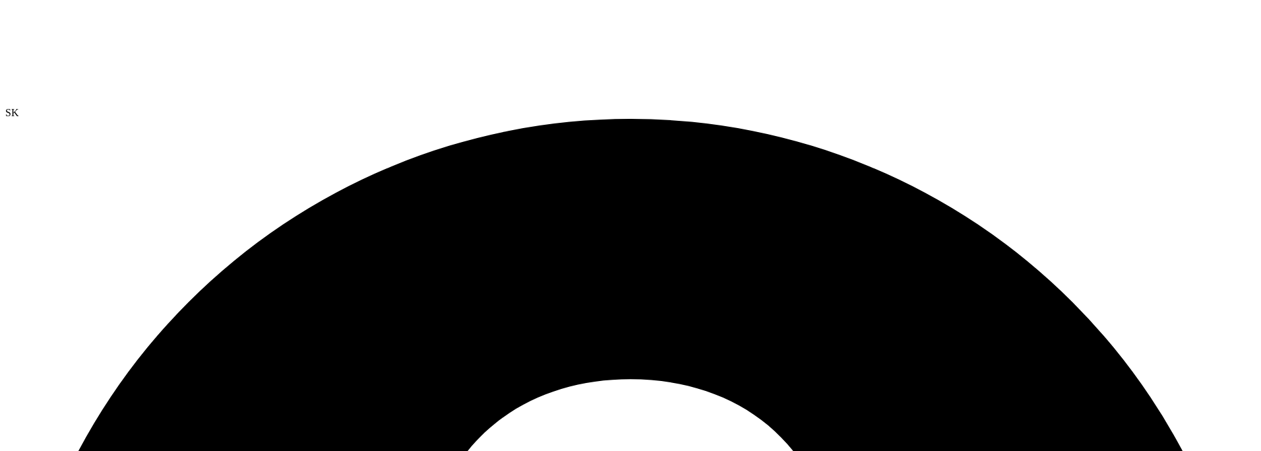
radio input "false"
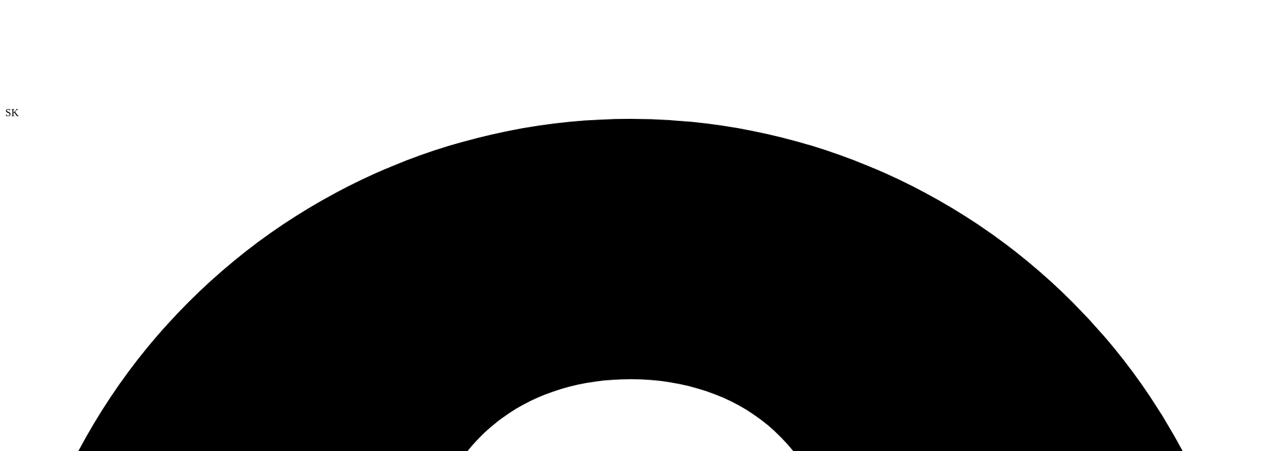
radio input "true"
radio input "false"
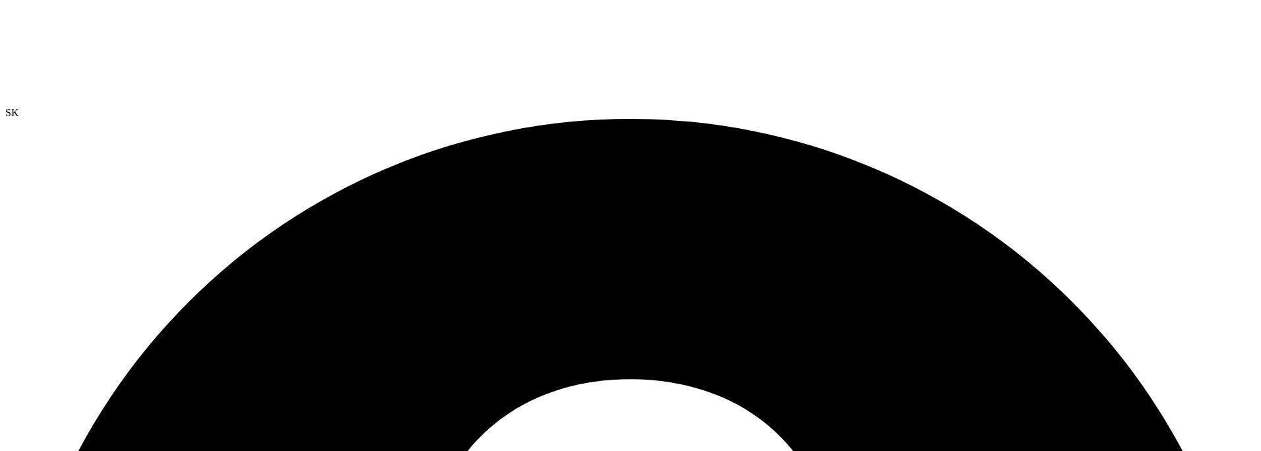
radio input "true"
radio input "false"
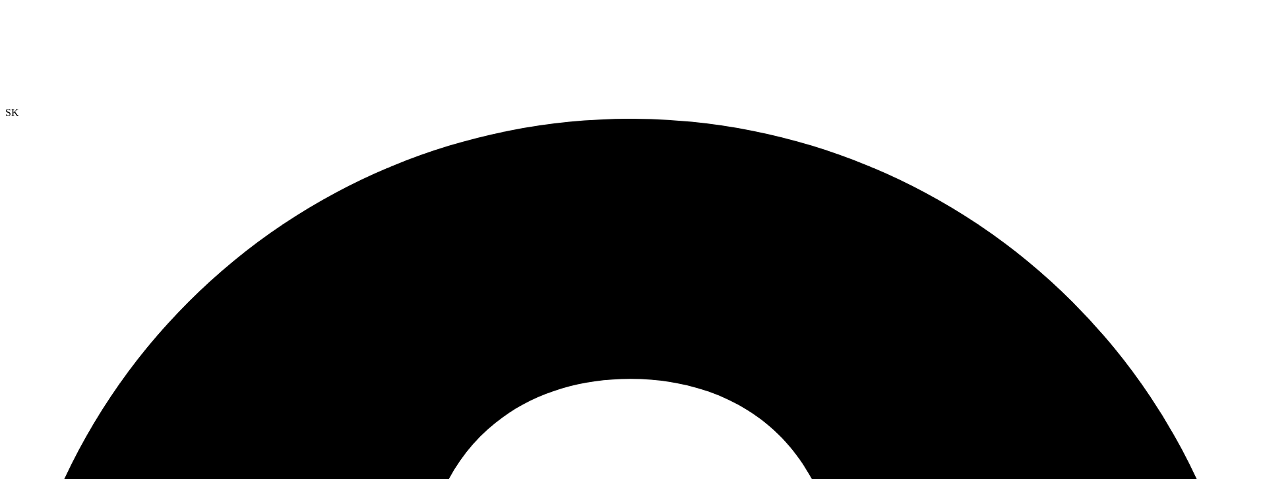
radio input "true"
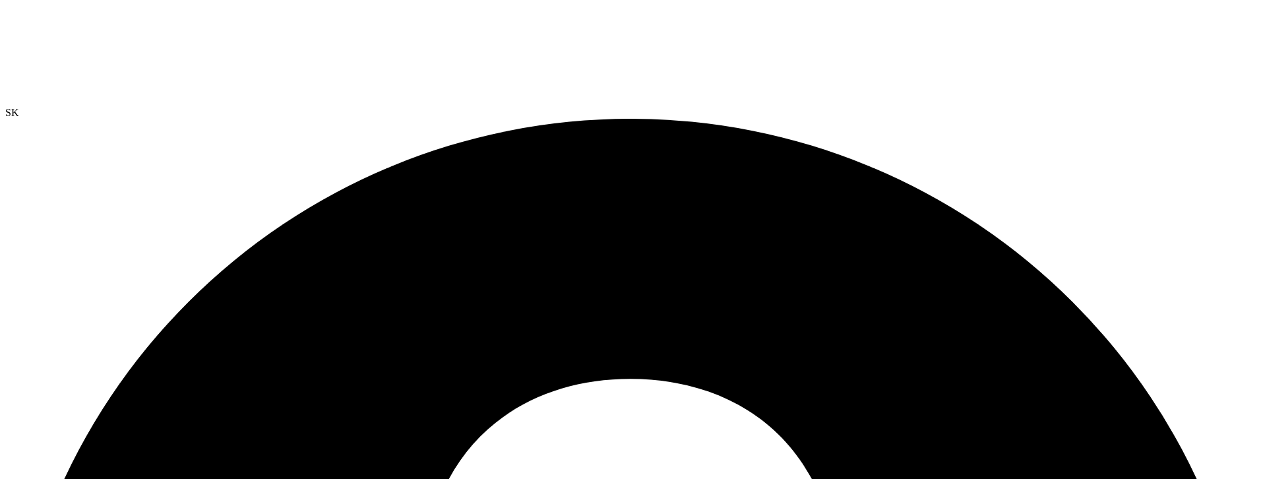
radio input "true"
radio input "false"
drag, startPoint x: 771, startPoint y: 158, endPoint x: 757, endPoint y: 167, distance: 17.2
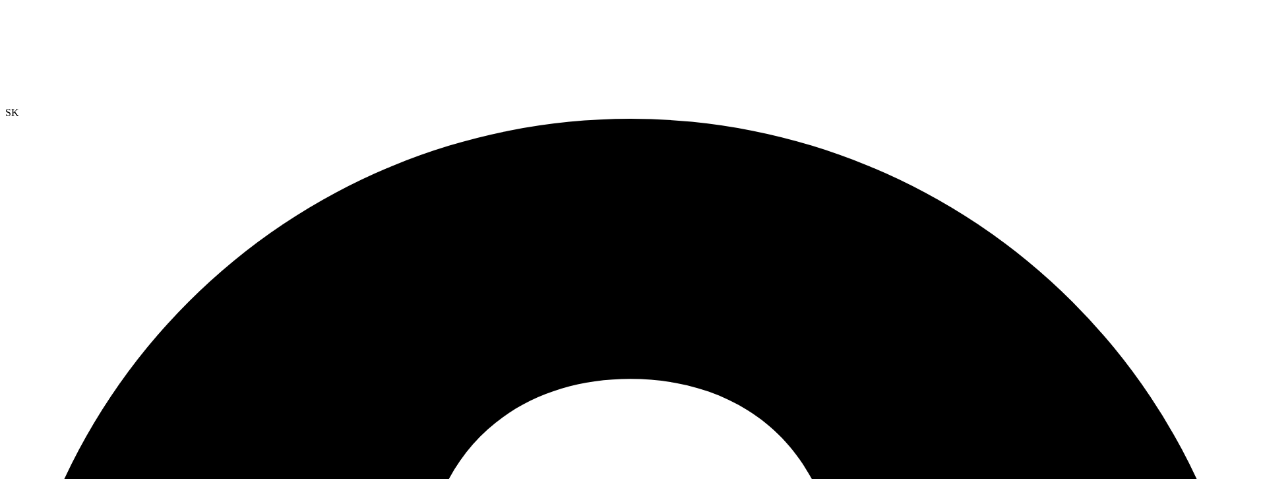
radio input "true"
radio input "false"
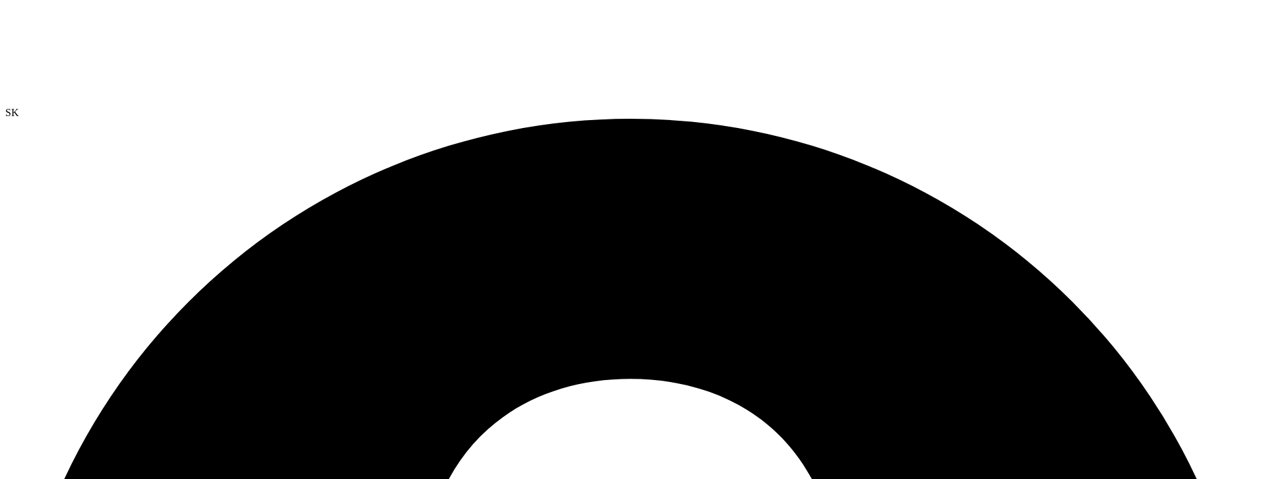
radio input "true"
radio input "false"
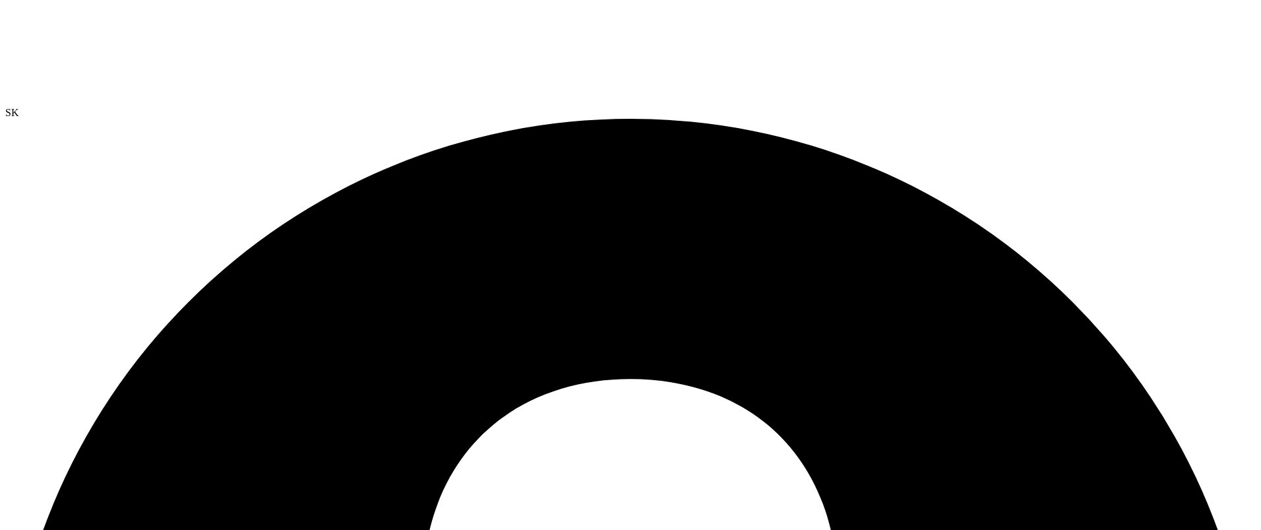
scroll to position [111, 0]
